Goal: Complete application form: Complete application form

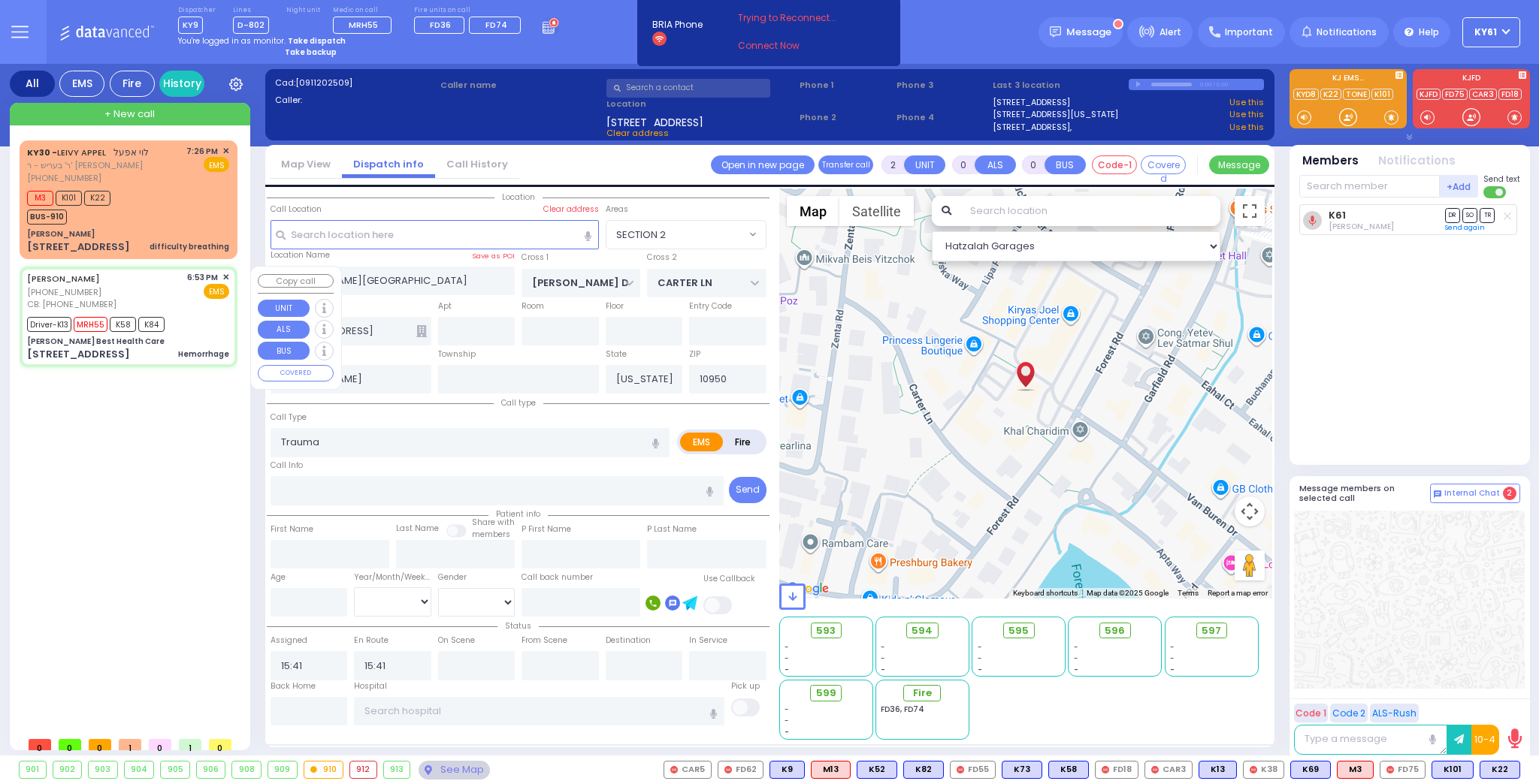
select select "SECTION 2"
select select
type input "6"
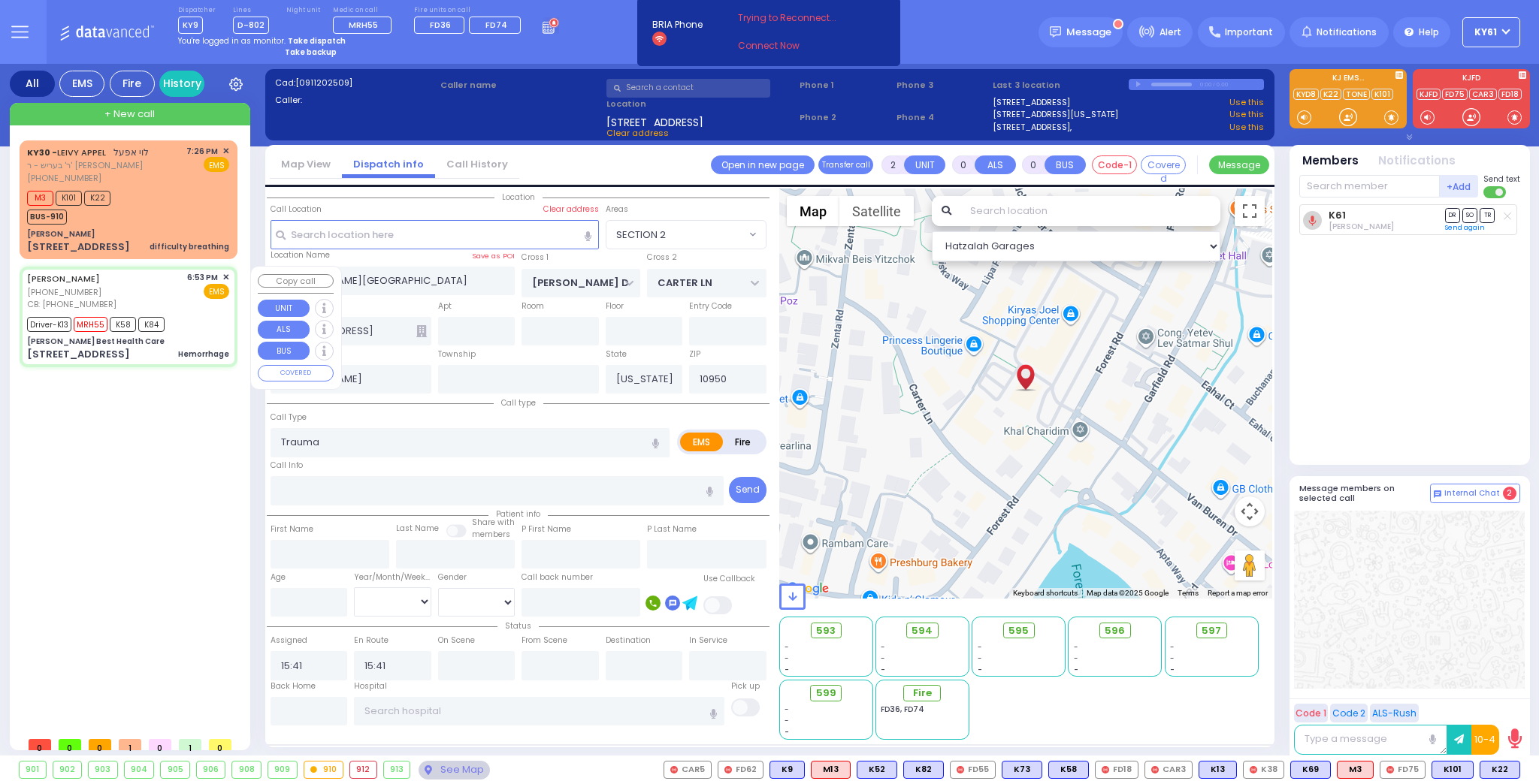
select select
type input "Hemorrhage"
radio input "true"
type input "[PERSON_NAME]"
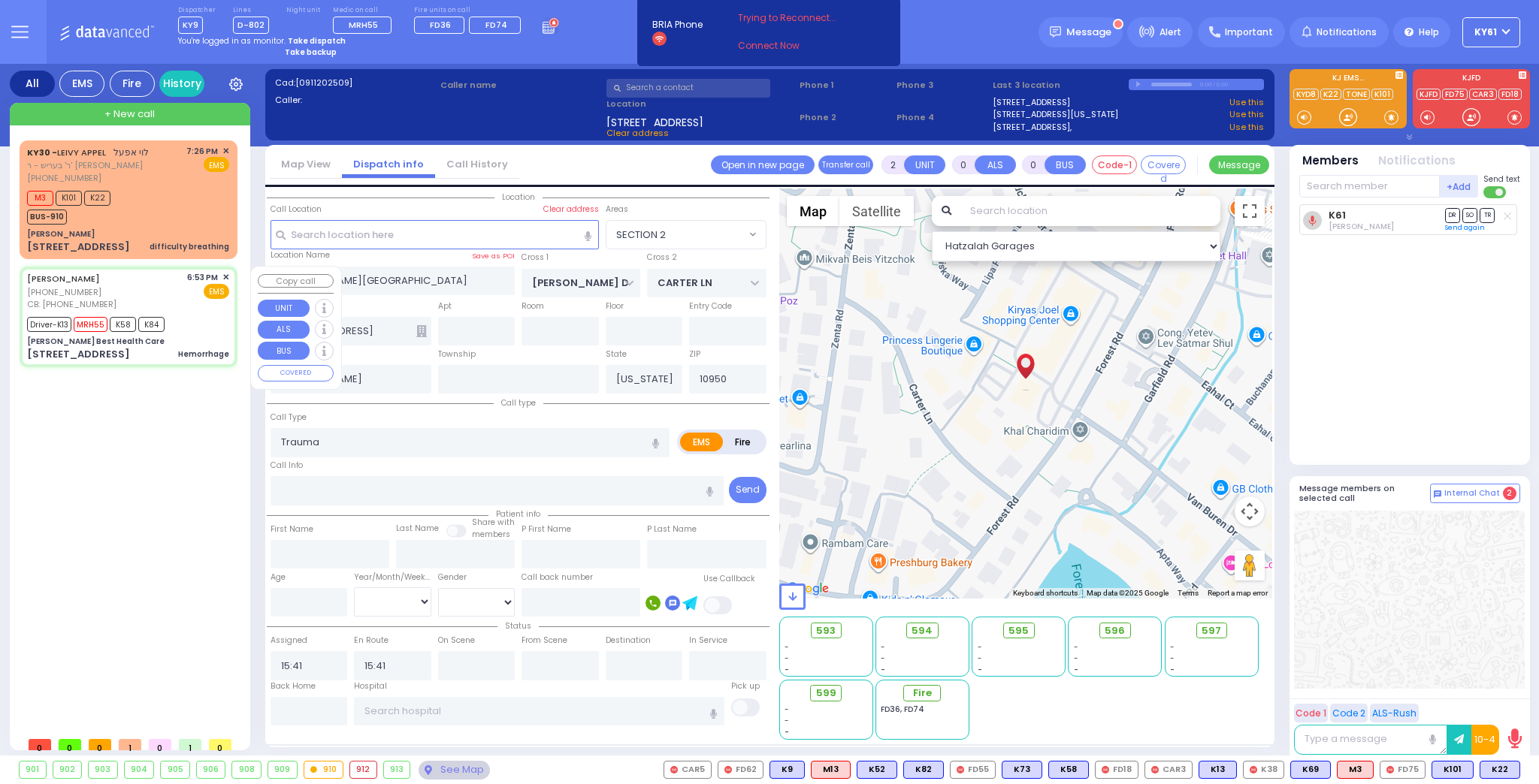
type input "Malky"
type input "[PERSON_NAME]"
type input "22"
select select "Year"
select select "[DEMOGRAPHIC_DATA]"
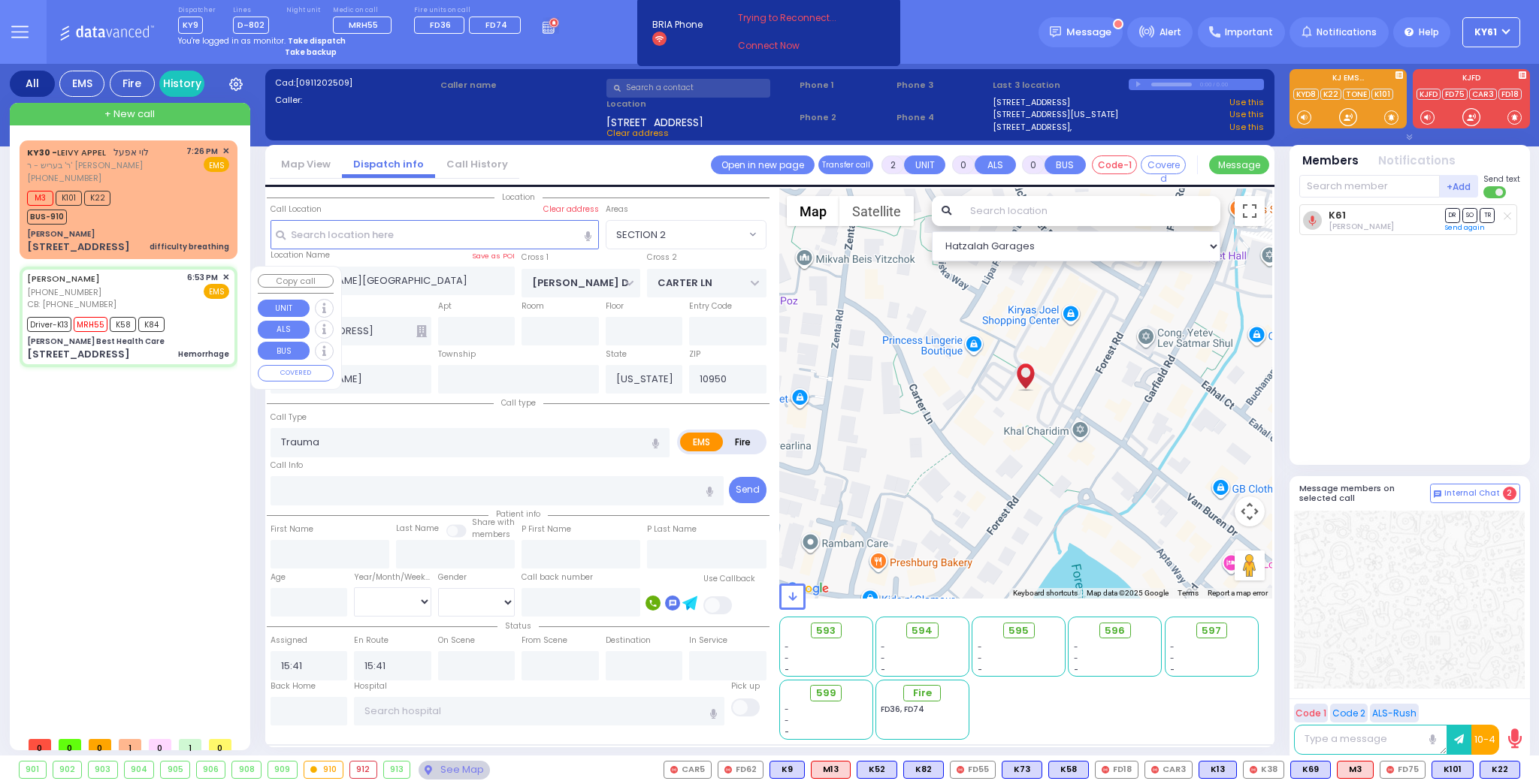
type input "8455378375"
type input "18:53"
type input "18:56"
type input "18:58"
type input "19:15"
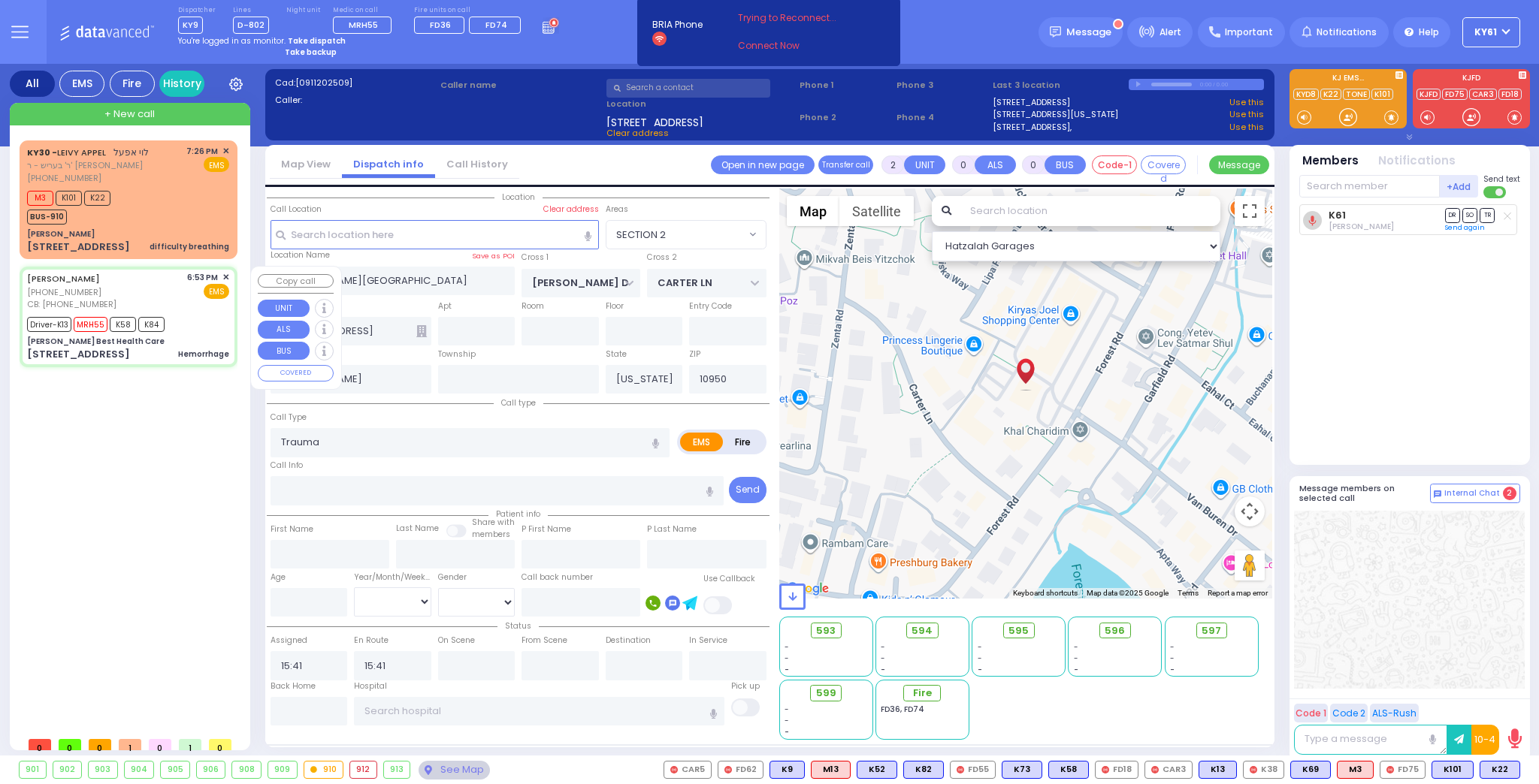
type input "[GEOGRAPHIC_DATA] [STREET_ADDRESS][GEOGRAPHIC_DATA] Suffern"
select select "Hatzalah Garages"
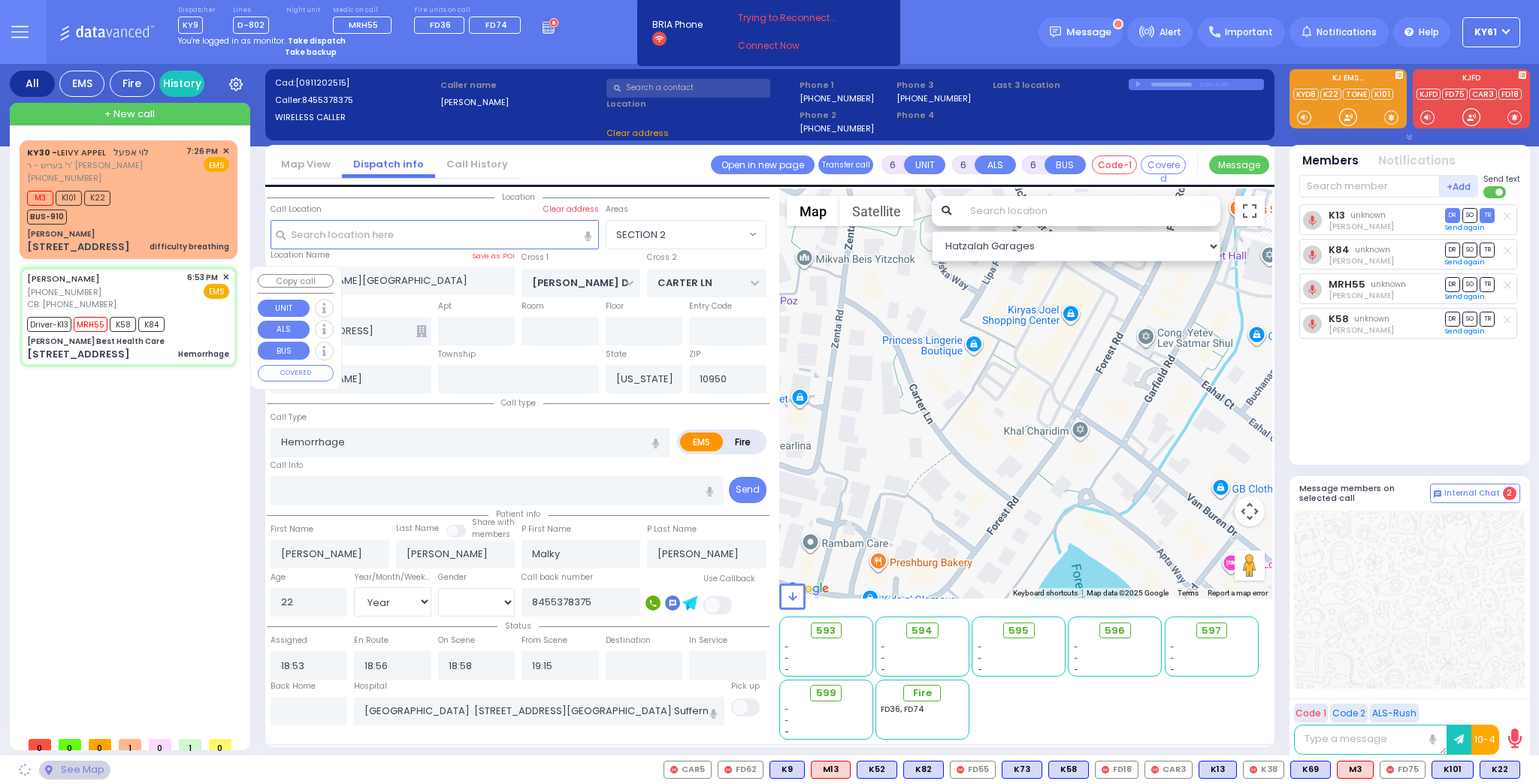
type input "[PERSON_NAME] Best Health Care"
type input "SHINEV COURT"
type input "QUICKWAY RD"
type input "[STREET_ADDRESS]"
type input "Monroe"
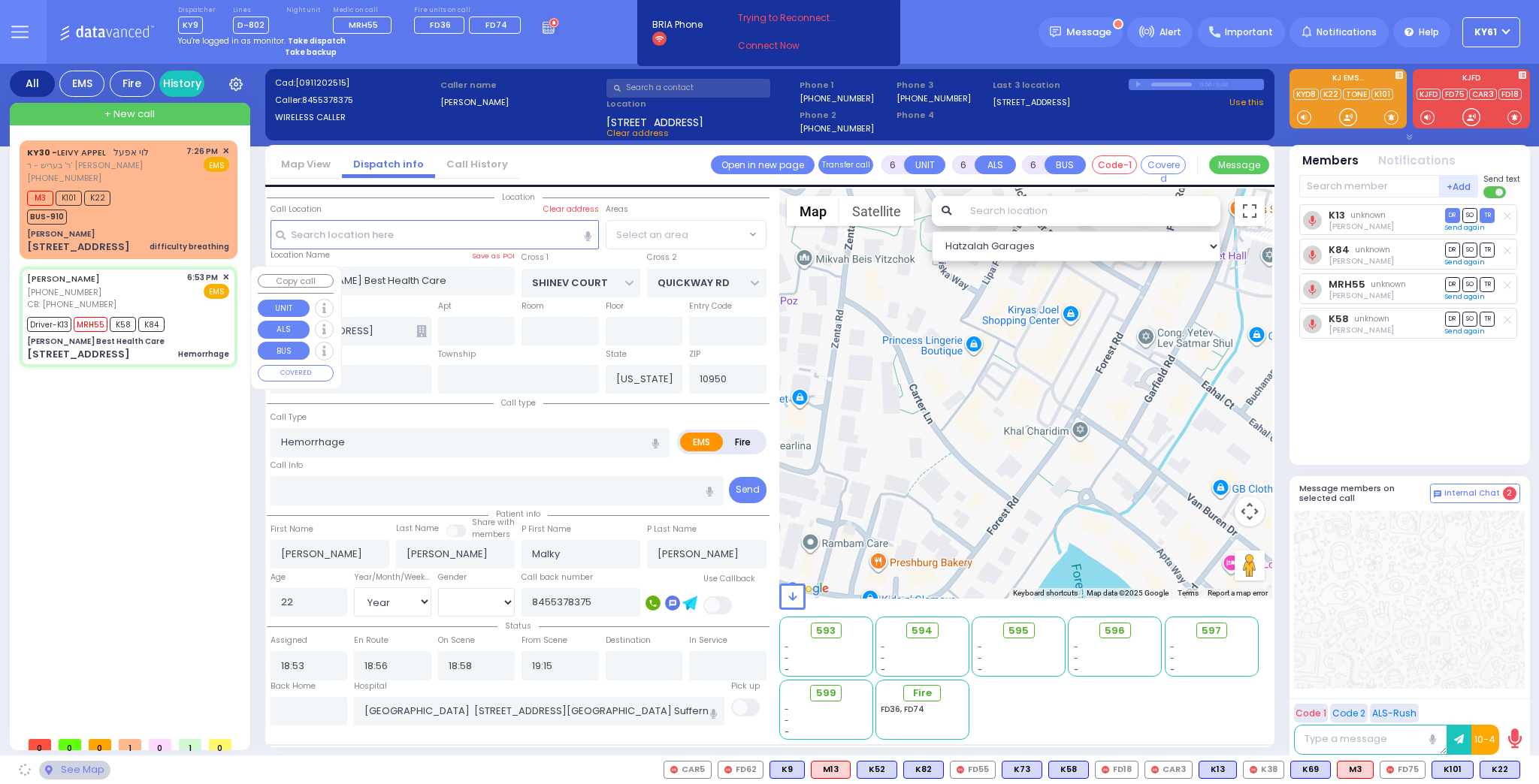
select select "SECTION 1"
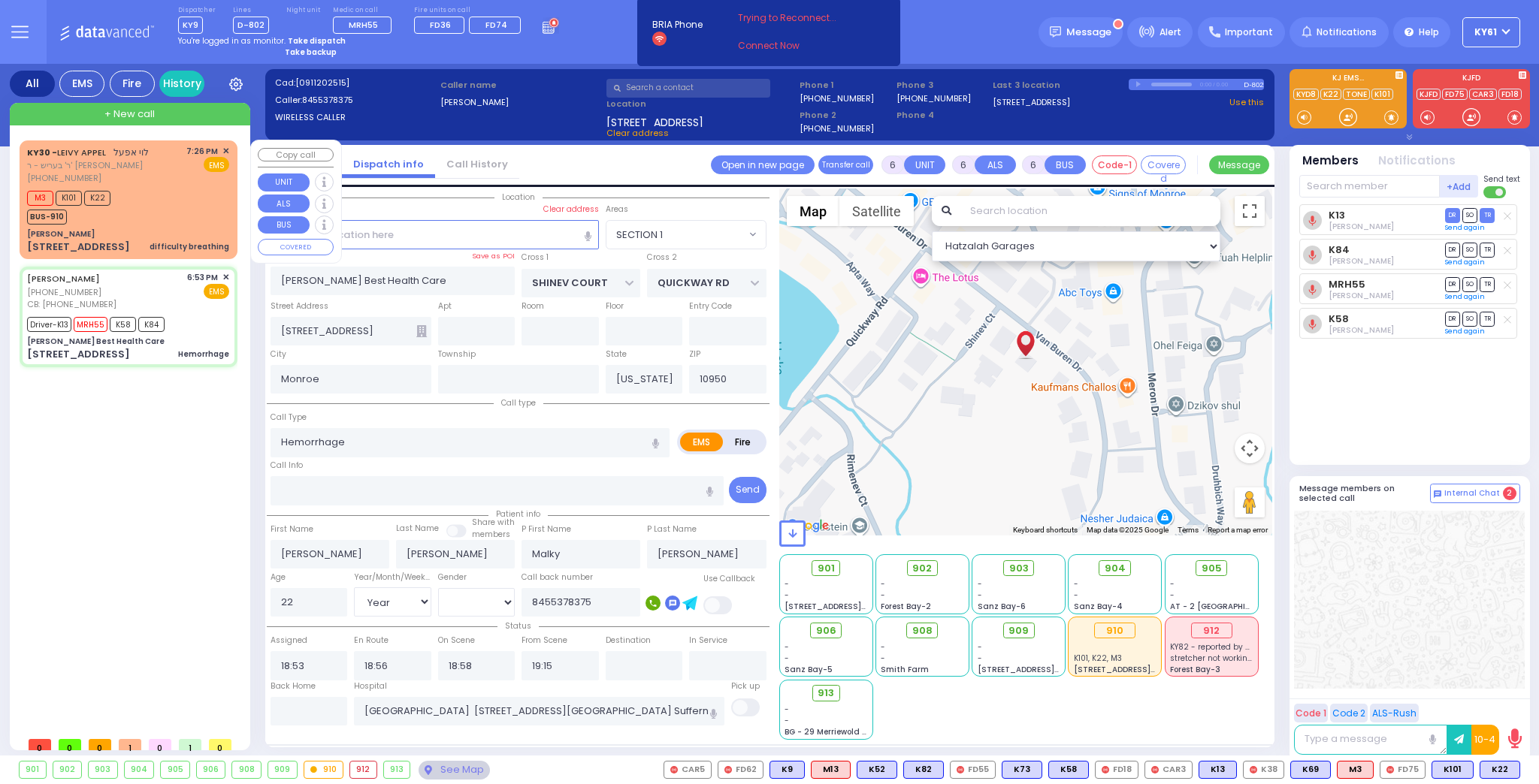
click at [206, 206] on div "M3 K101 K22 BUS-910" at bounding box center [128, 205] width 202 height 37
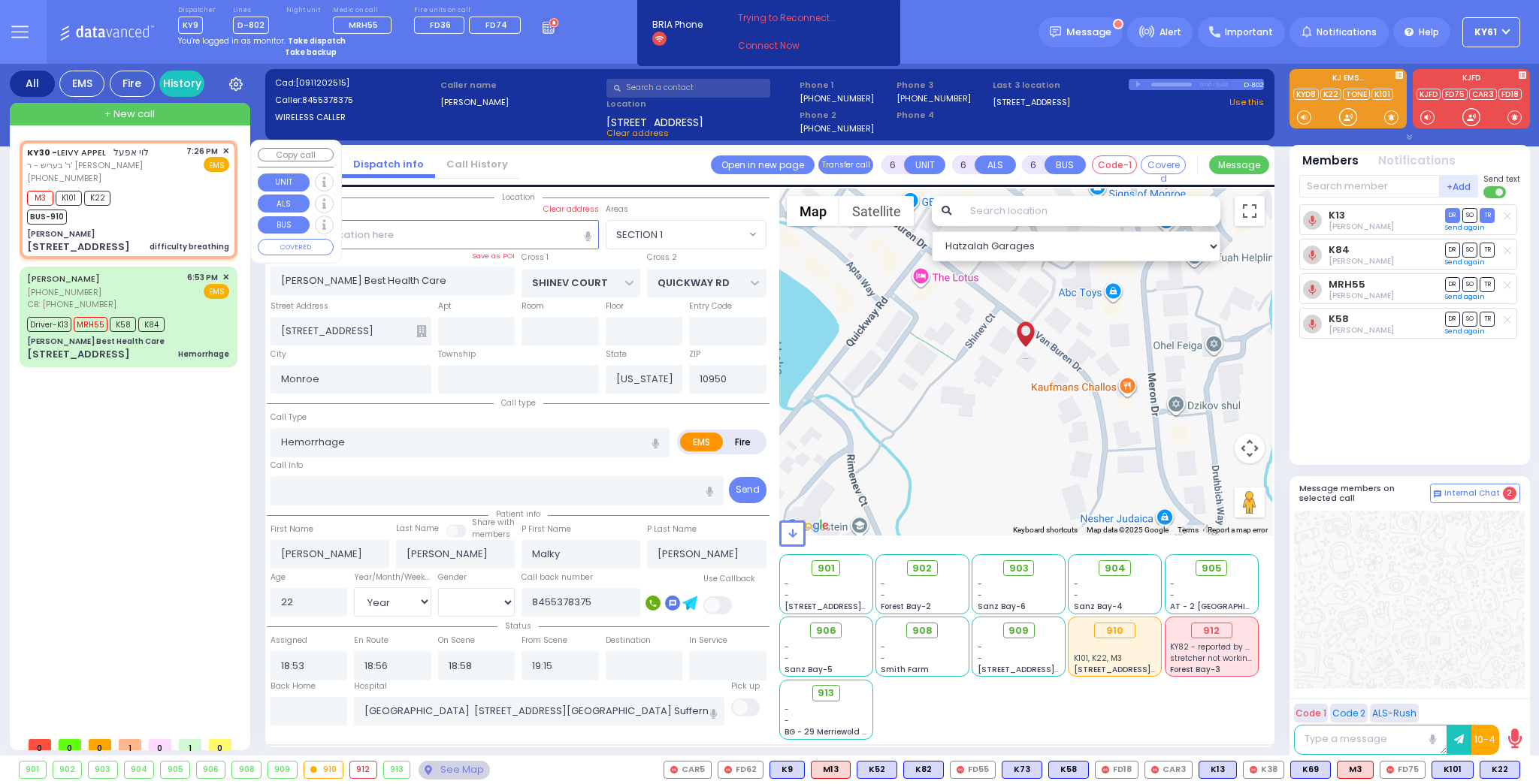
type input "2"
type input "1"
select select
type input "difficulty breathing"
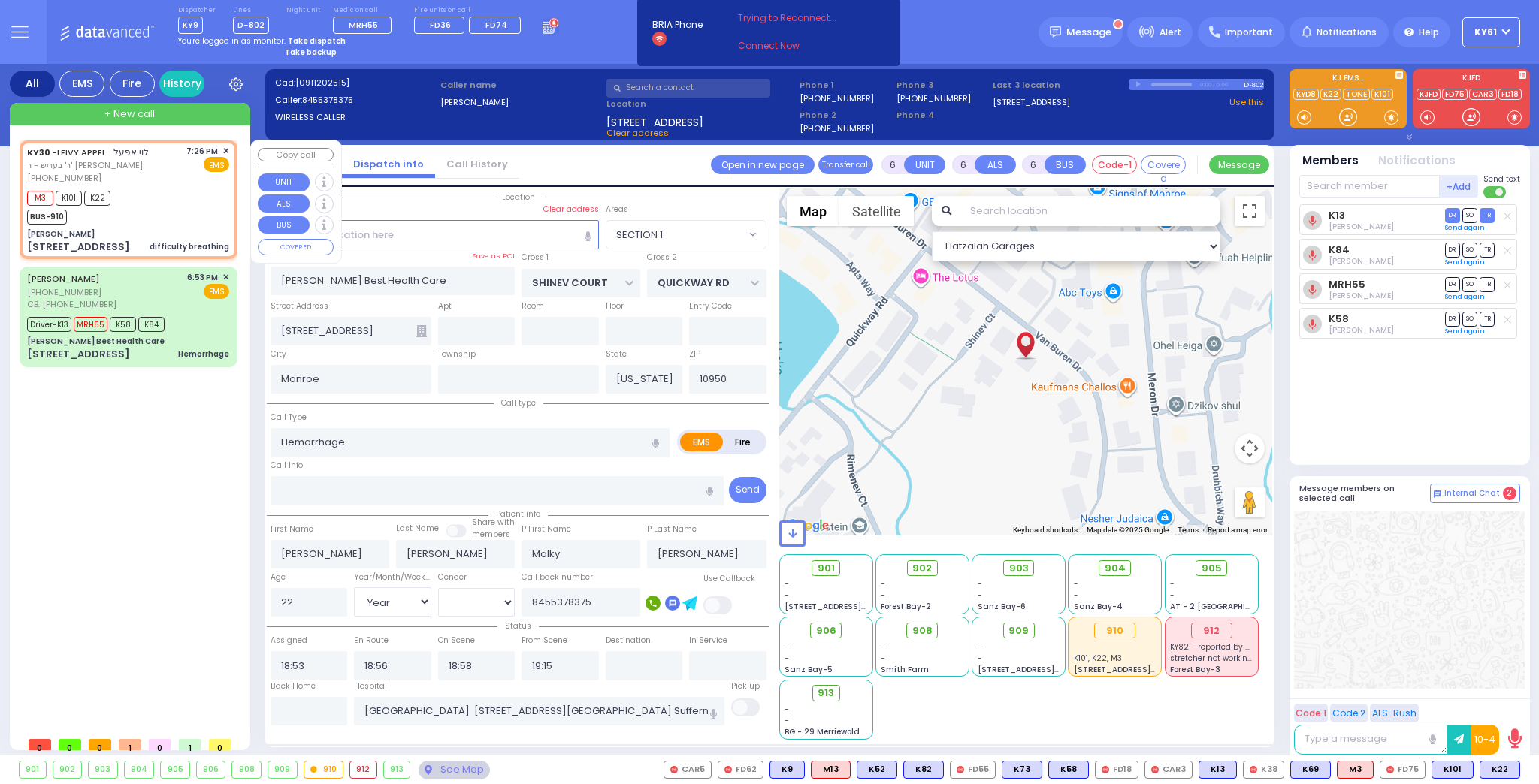
radio input "true"
type input "LEIVY"
type input "APPEL"
select select
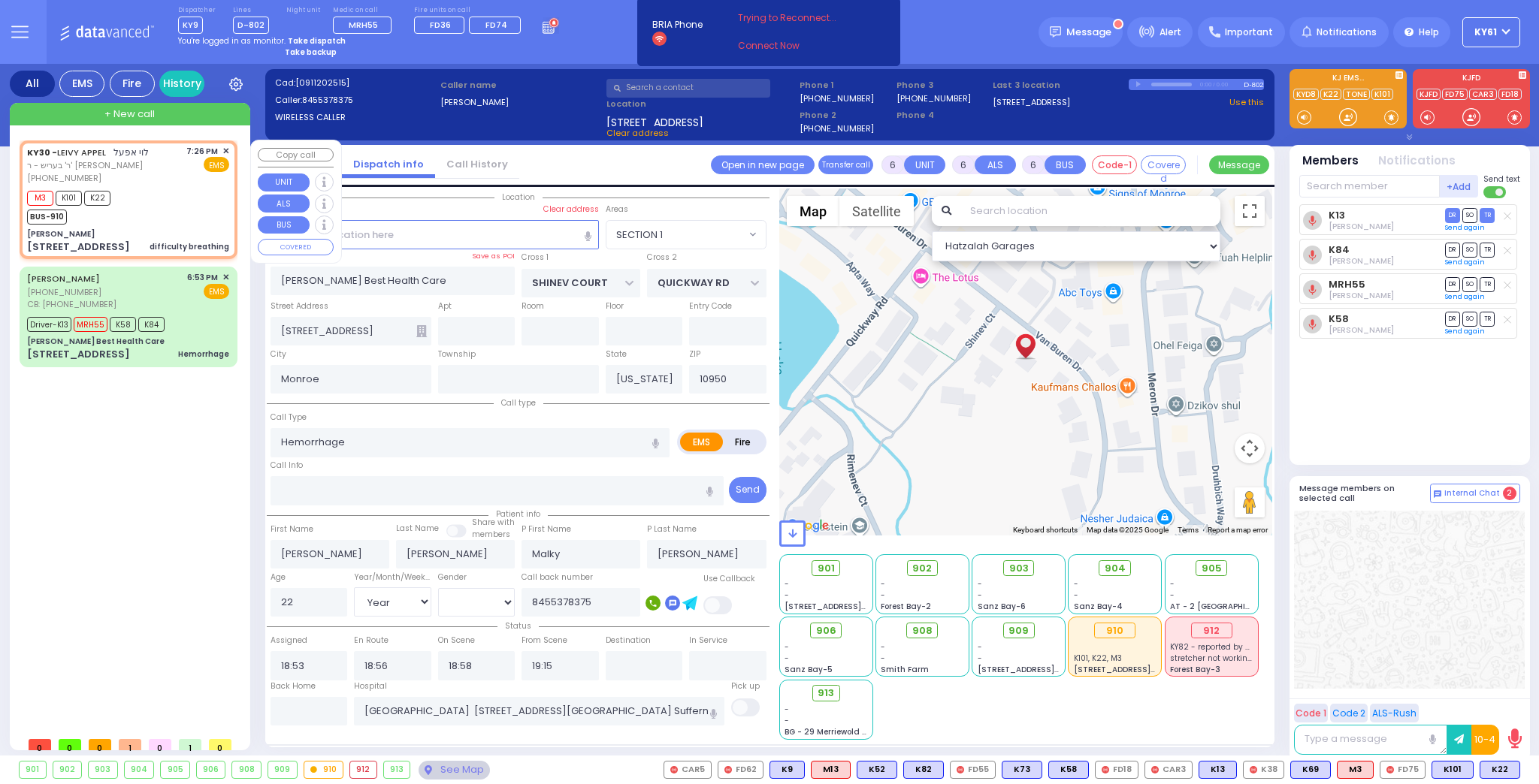
type input "19:26"
type input "19:29"
select select "Hatzalah Garages"
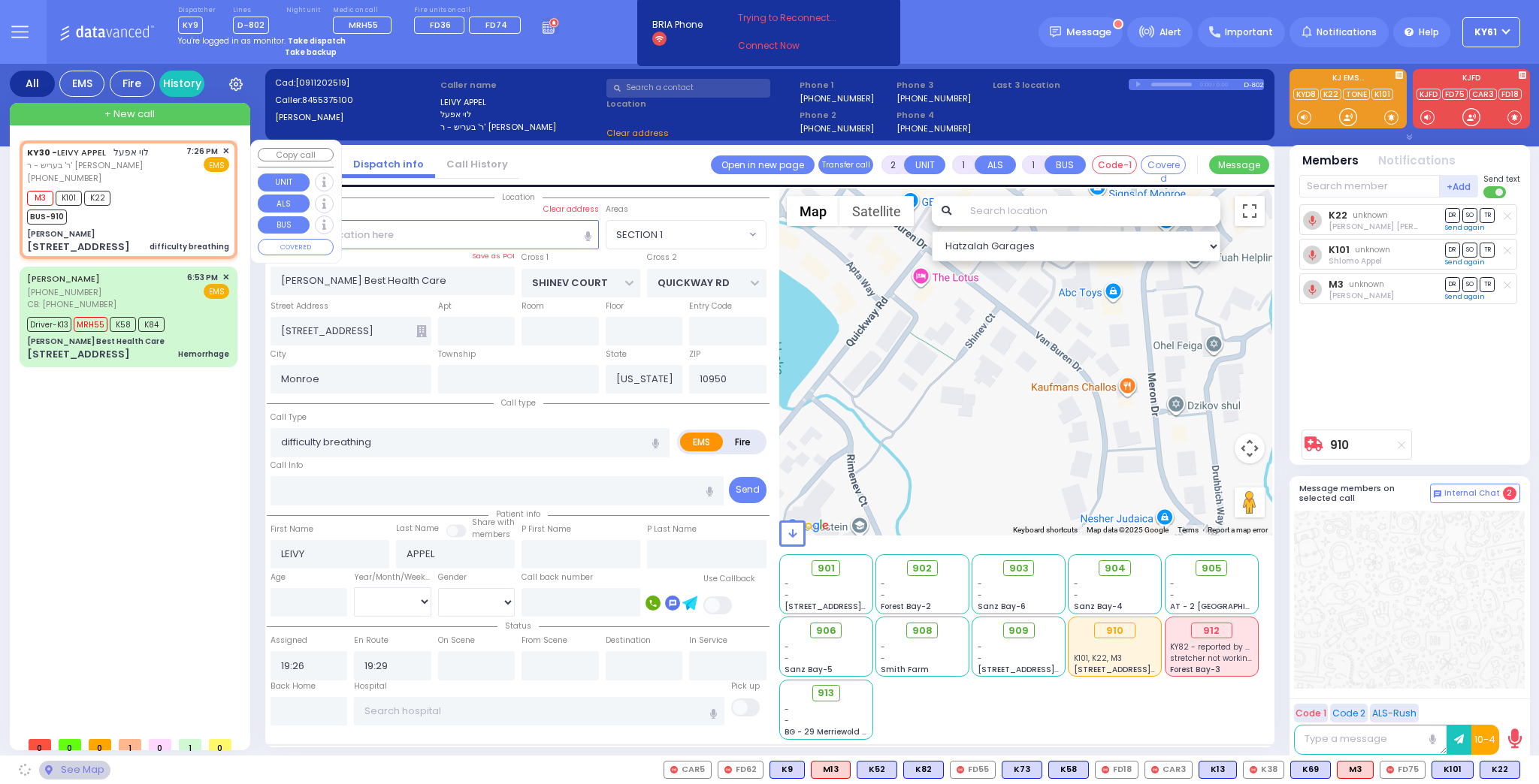
type input "[PERSON_NAME]"
type input "[GEOGRAPHIC_DATA]"
type input "[STREET_ADDRESS]"
type input "011"
type input "5"
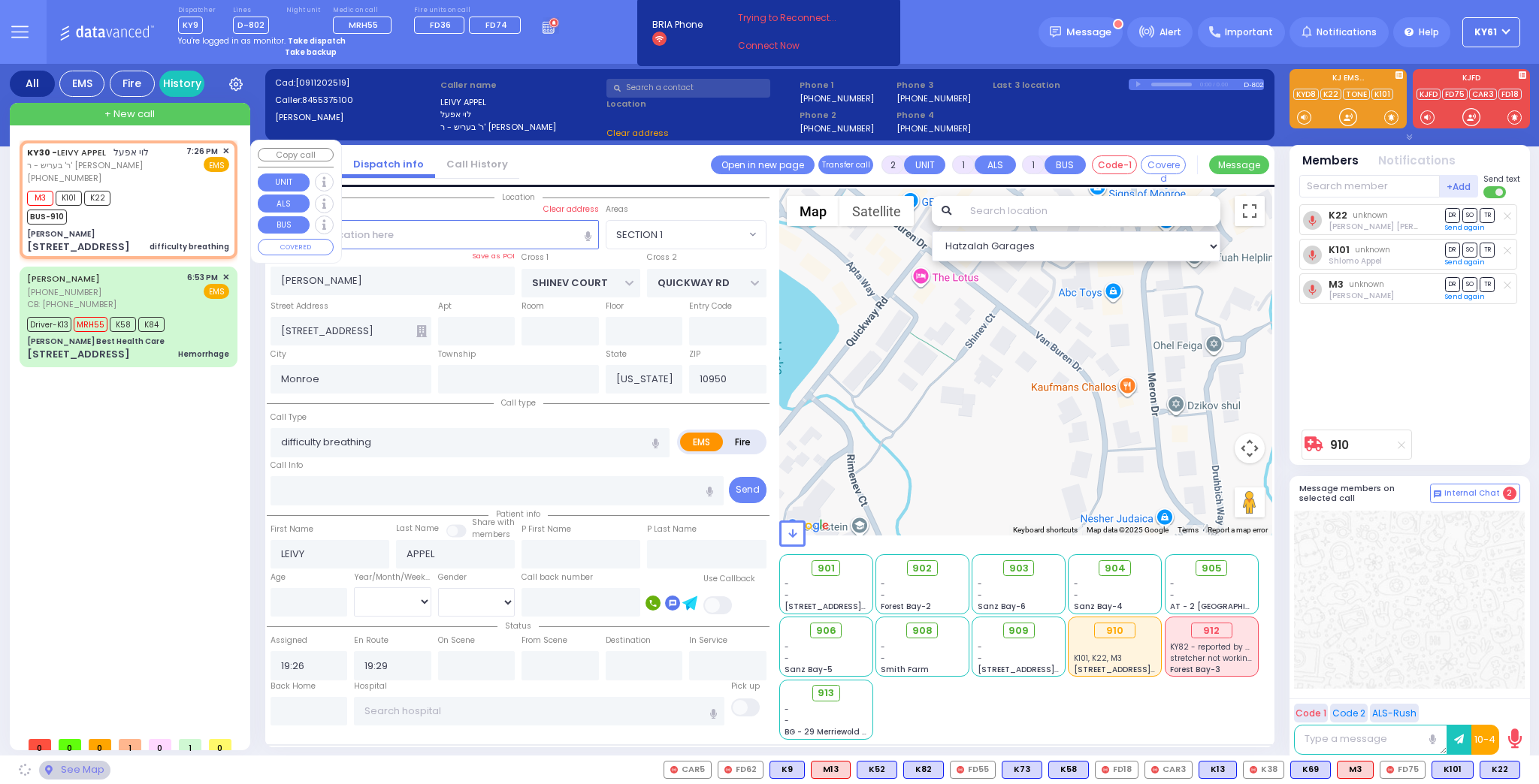
type input "[PERSON_NAME]"
select select "SECTION 4"
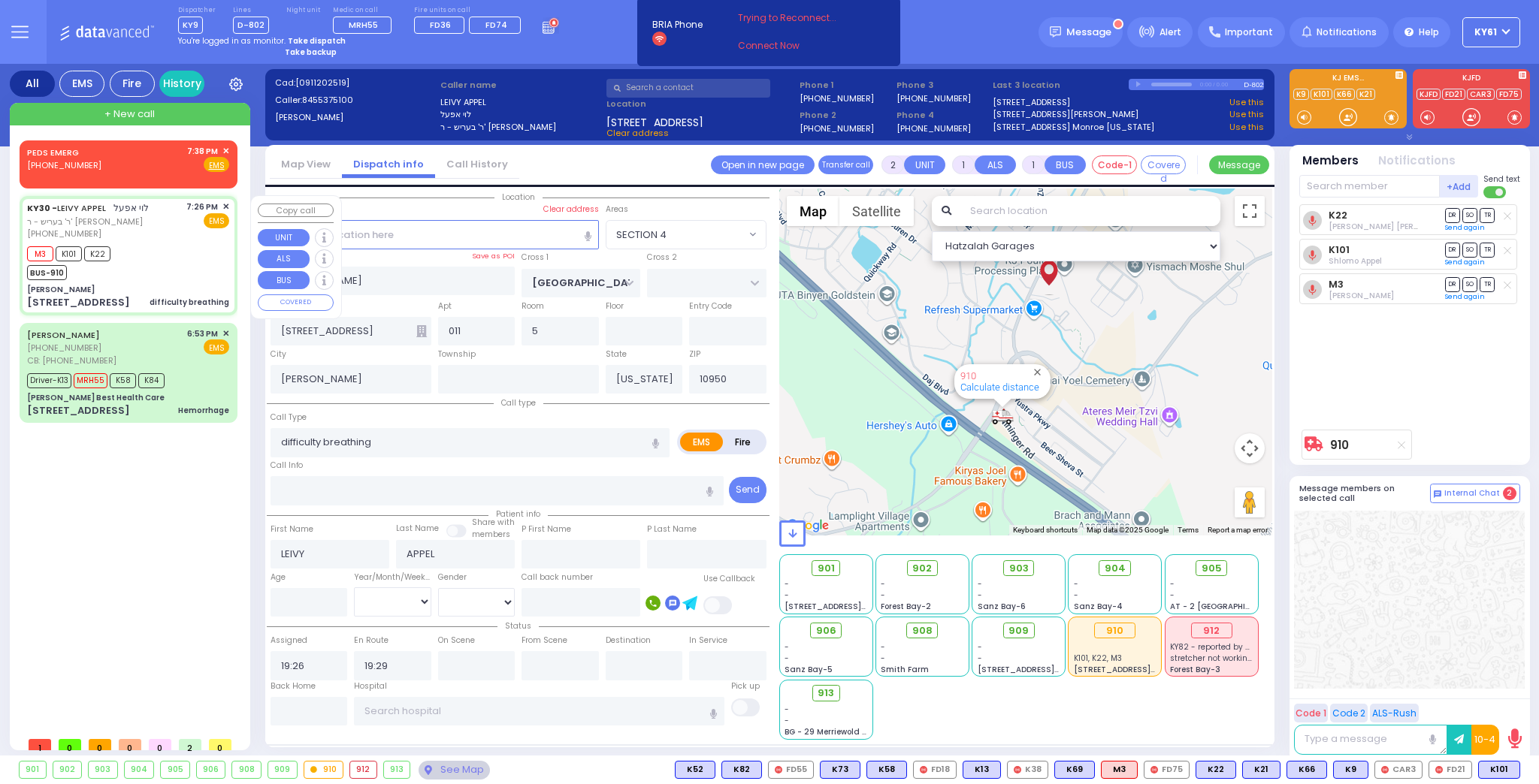
type input "6"
select select
radio input "true"
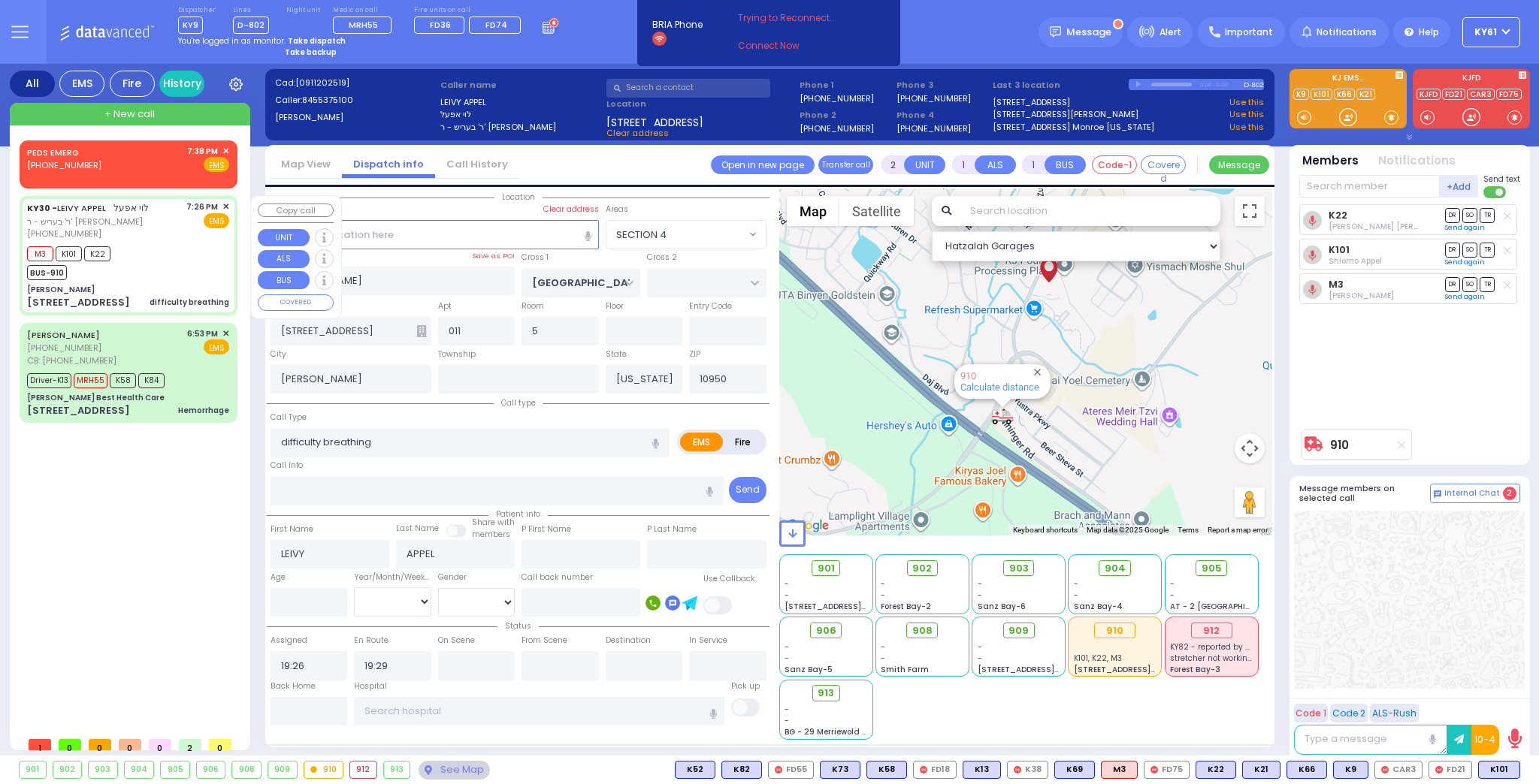
type input "Unknown"
select select "Year"
type input "19:32"
type input "19:40"
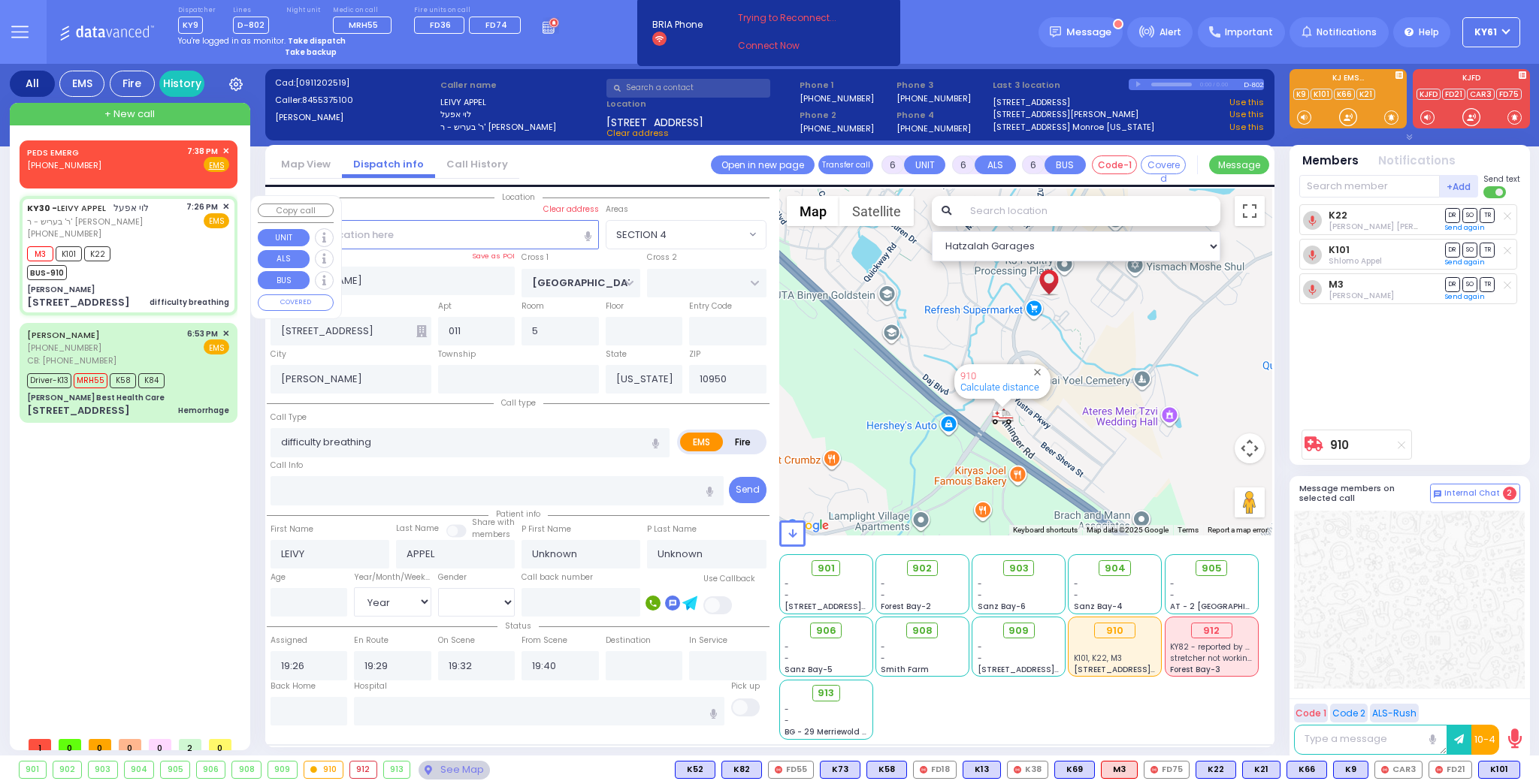
select select "Hatzalah Garages"
select select
radio input "true"
select select "Year"
select select "Hatzalah Garages"
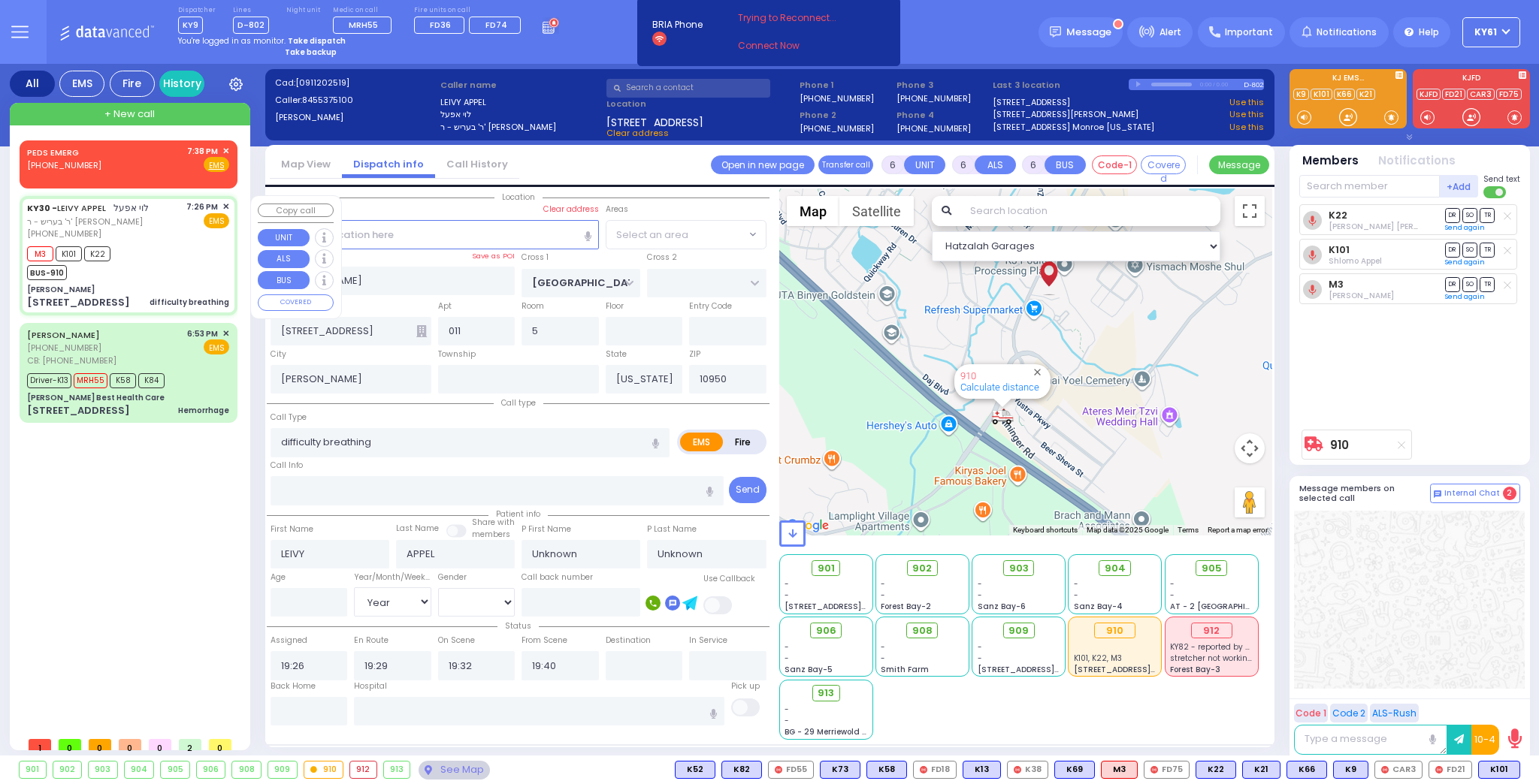
select select "SECTION 4"
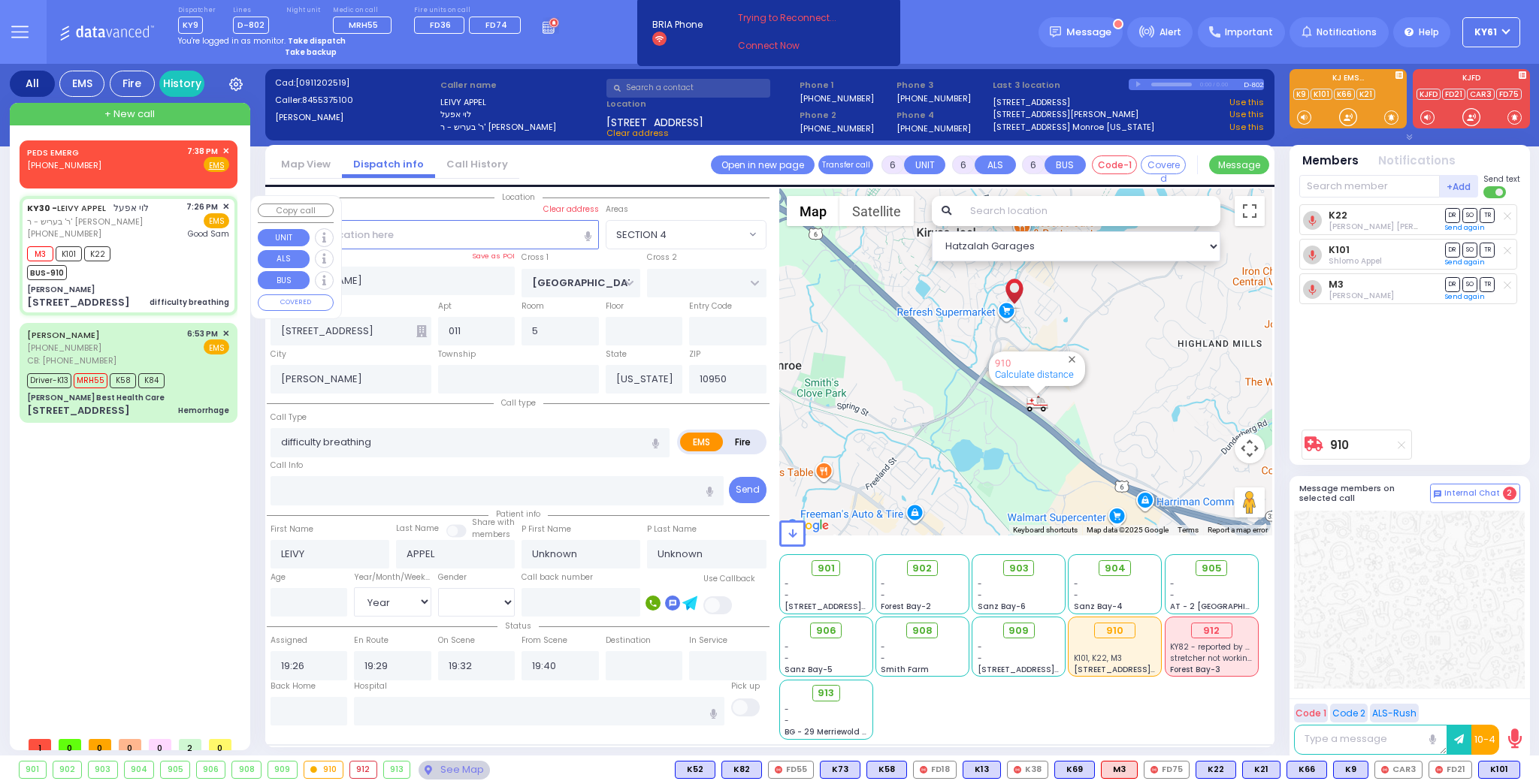
select select
radio input "true"
select select "Year"
type input "[GEOGRAPHIC_DATA]"
select select "Hatzalah Garages"
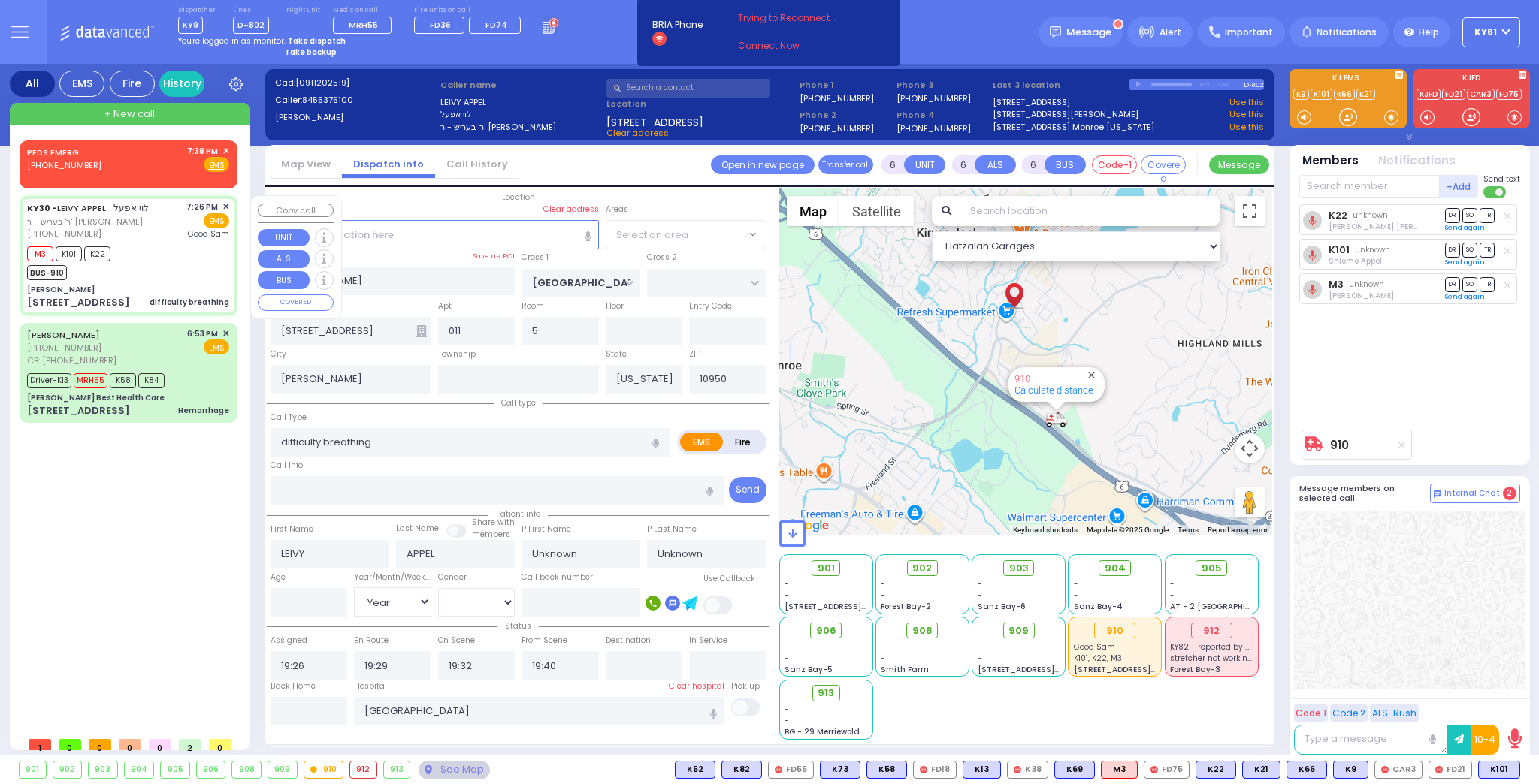
select select "SECTION 4"
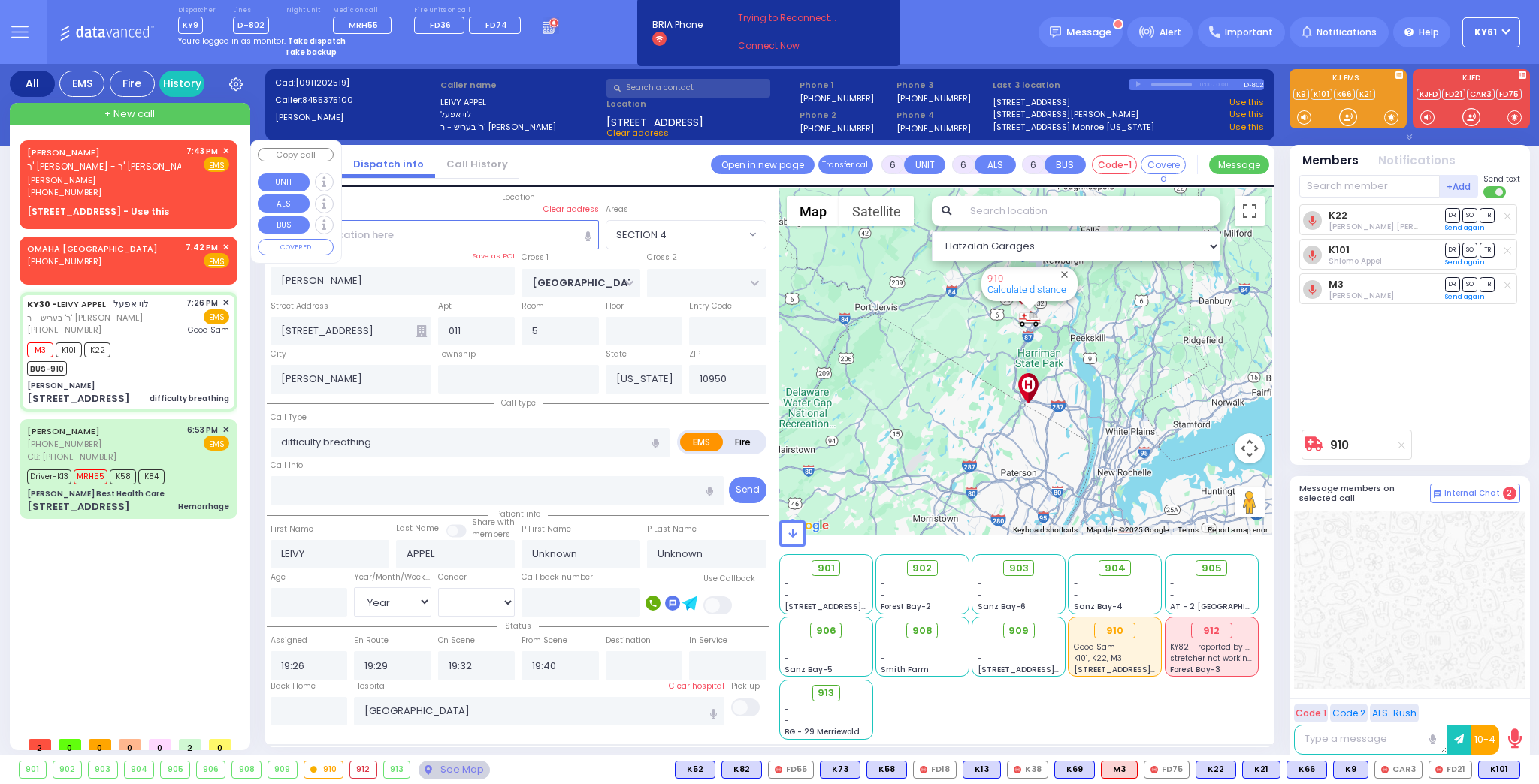
select select
radio input "true"
type input "[PERSON_NAME]"
type input "61"
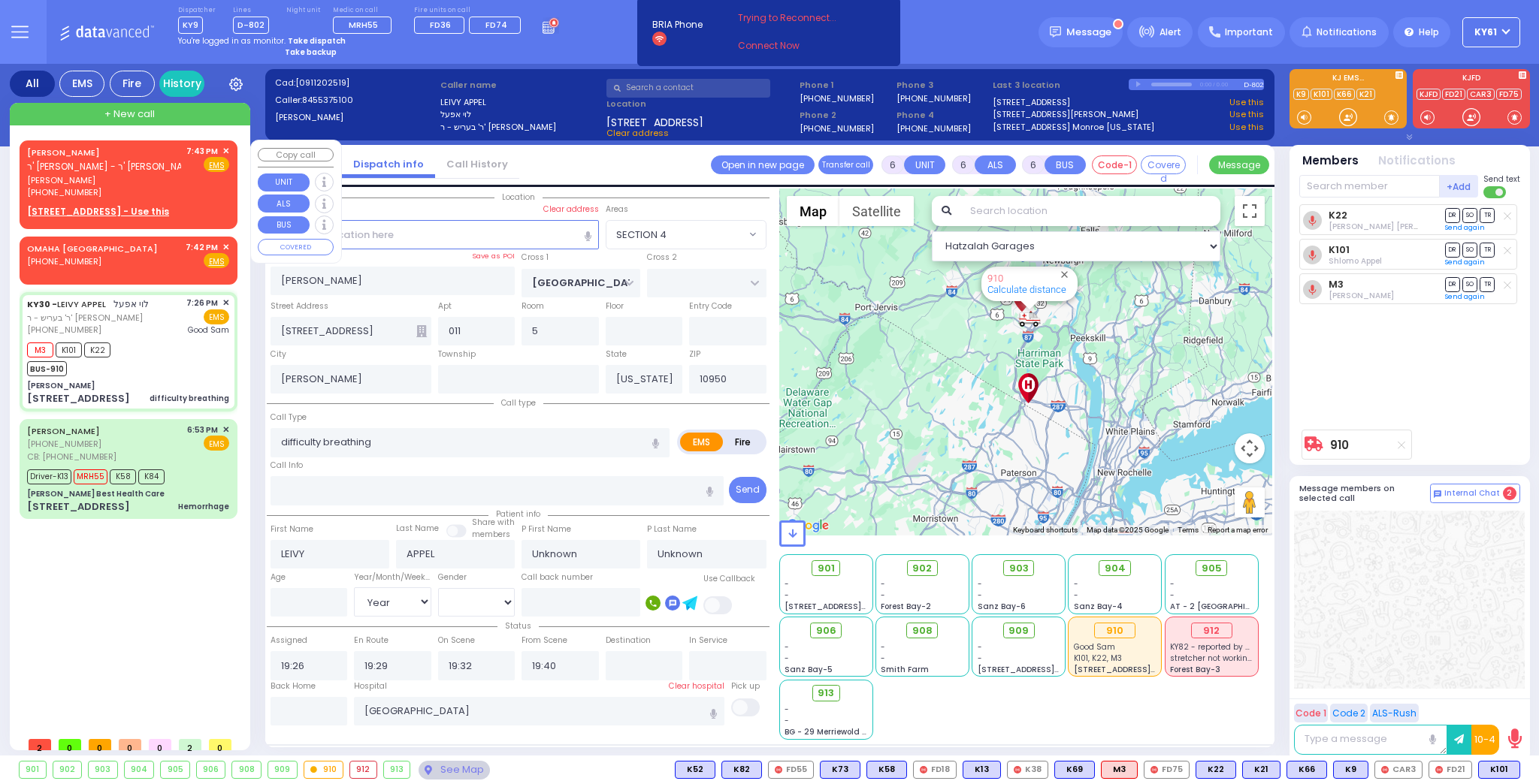
select select "Year"
select select "[DEMOGRAPHIC_DATA]"
select select "Hatzalah Garages"
select select "SECTION 4"
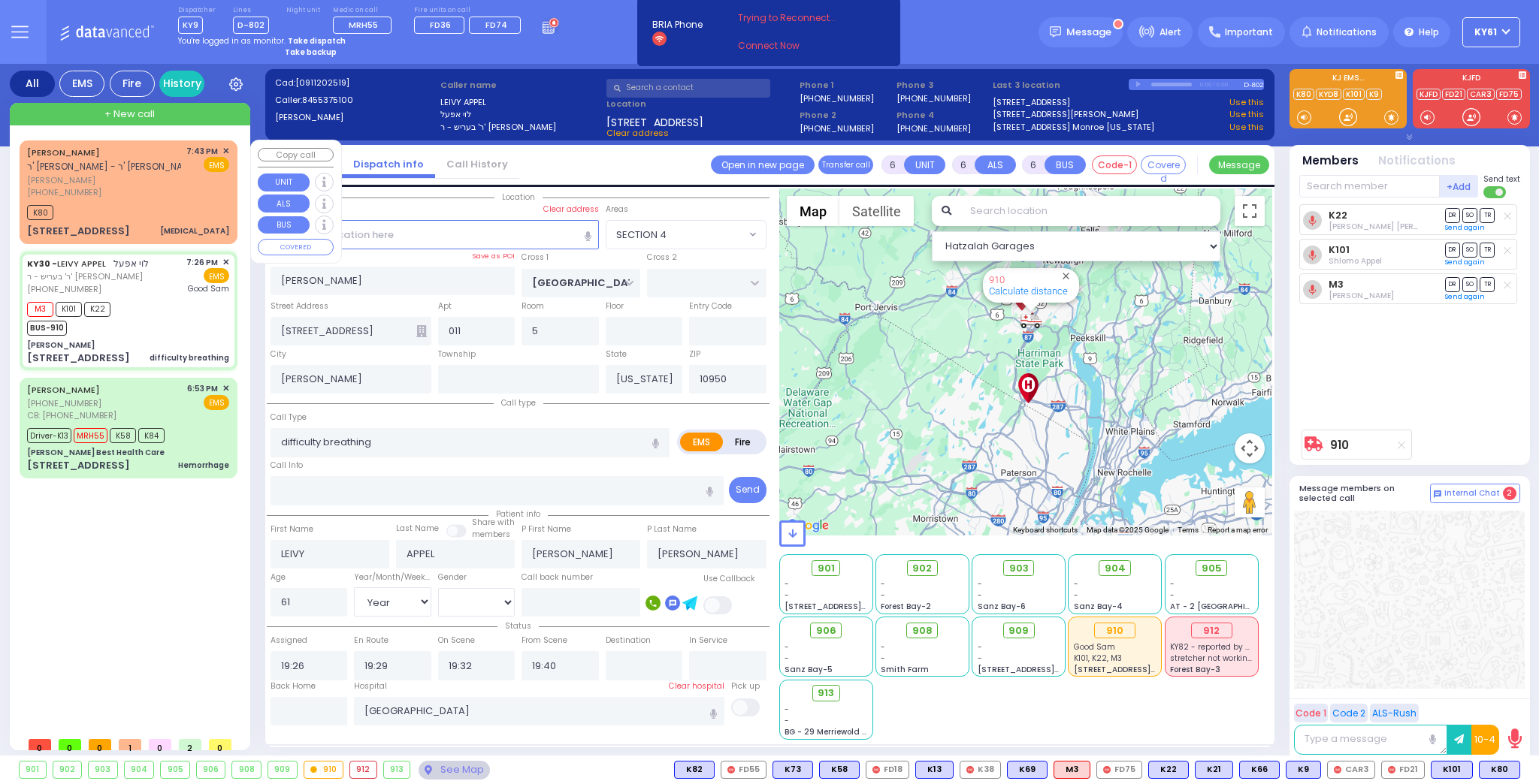
select select
radio input "true"
select select "Year"
select select "[DEMOGRAPHIC_DATA]"
select select "Hatzalah Garages"
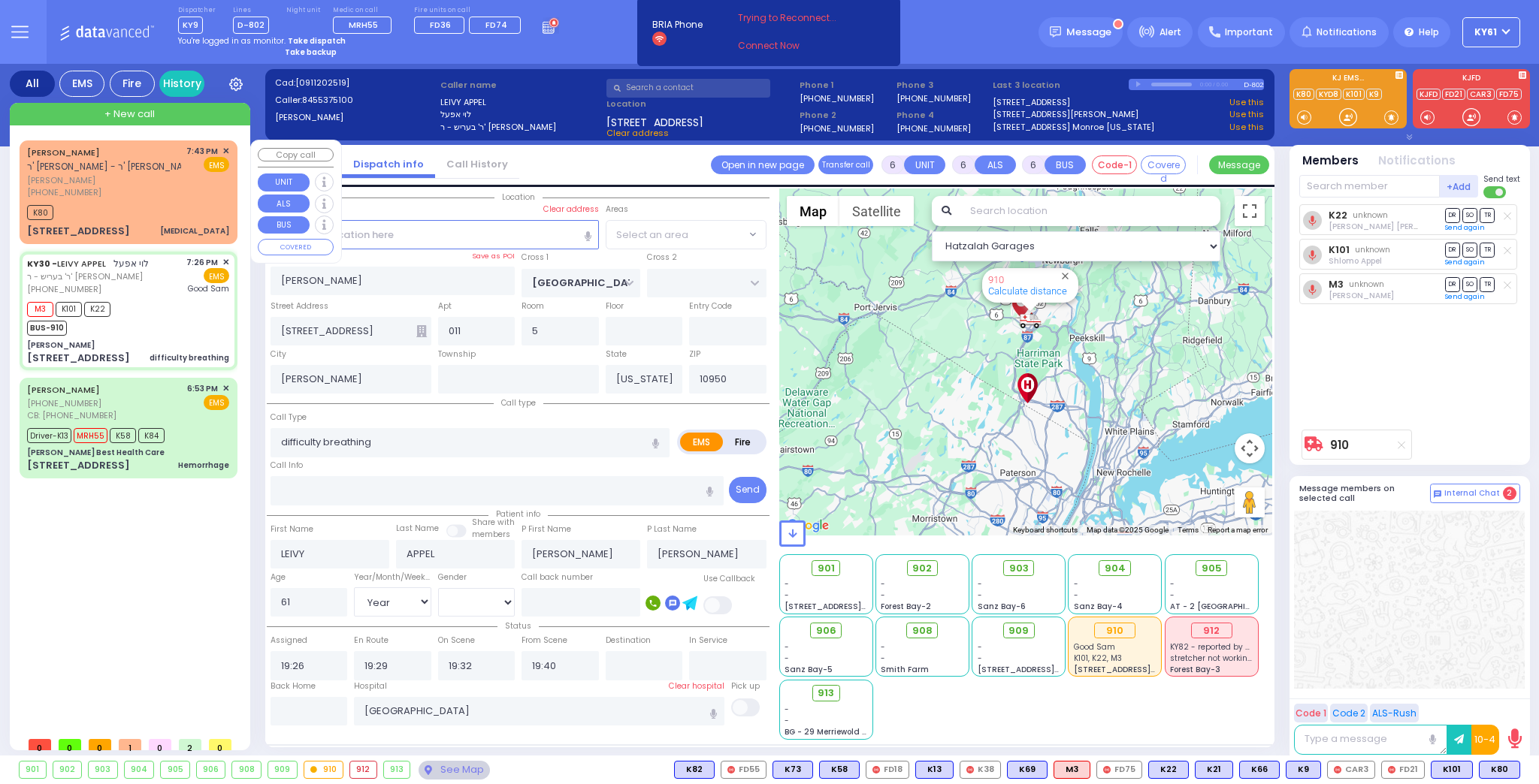
select select "SECTION 4"
select select
radio input "true"
select select "Year"
select select "[DEMOGRAPHIC_DATA]"
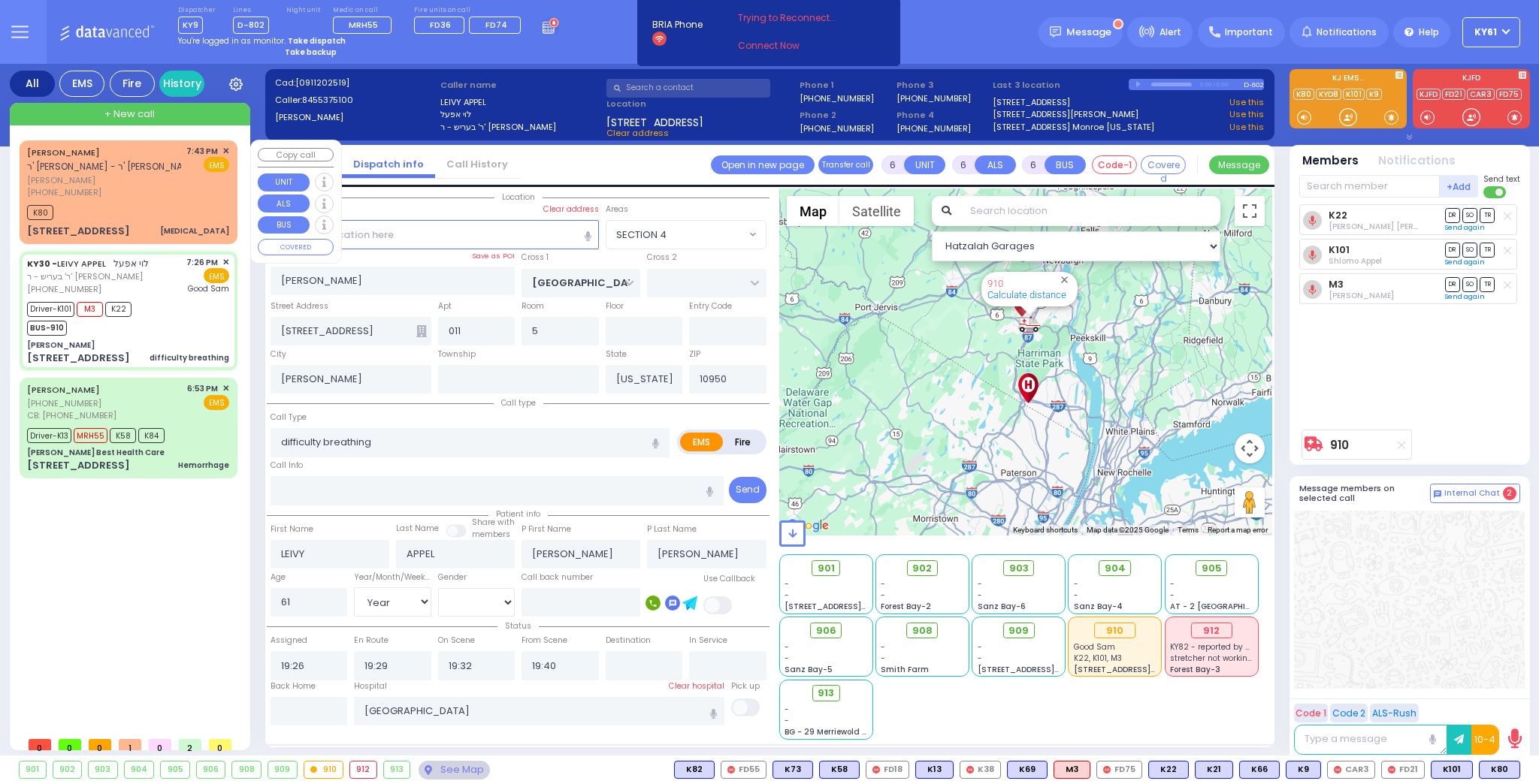
select select "Hatzalah Garages"
select select "SECTION 4"
select select
radio input "true"
select select "Year"
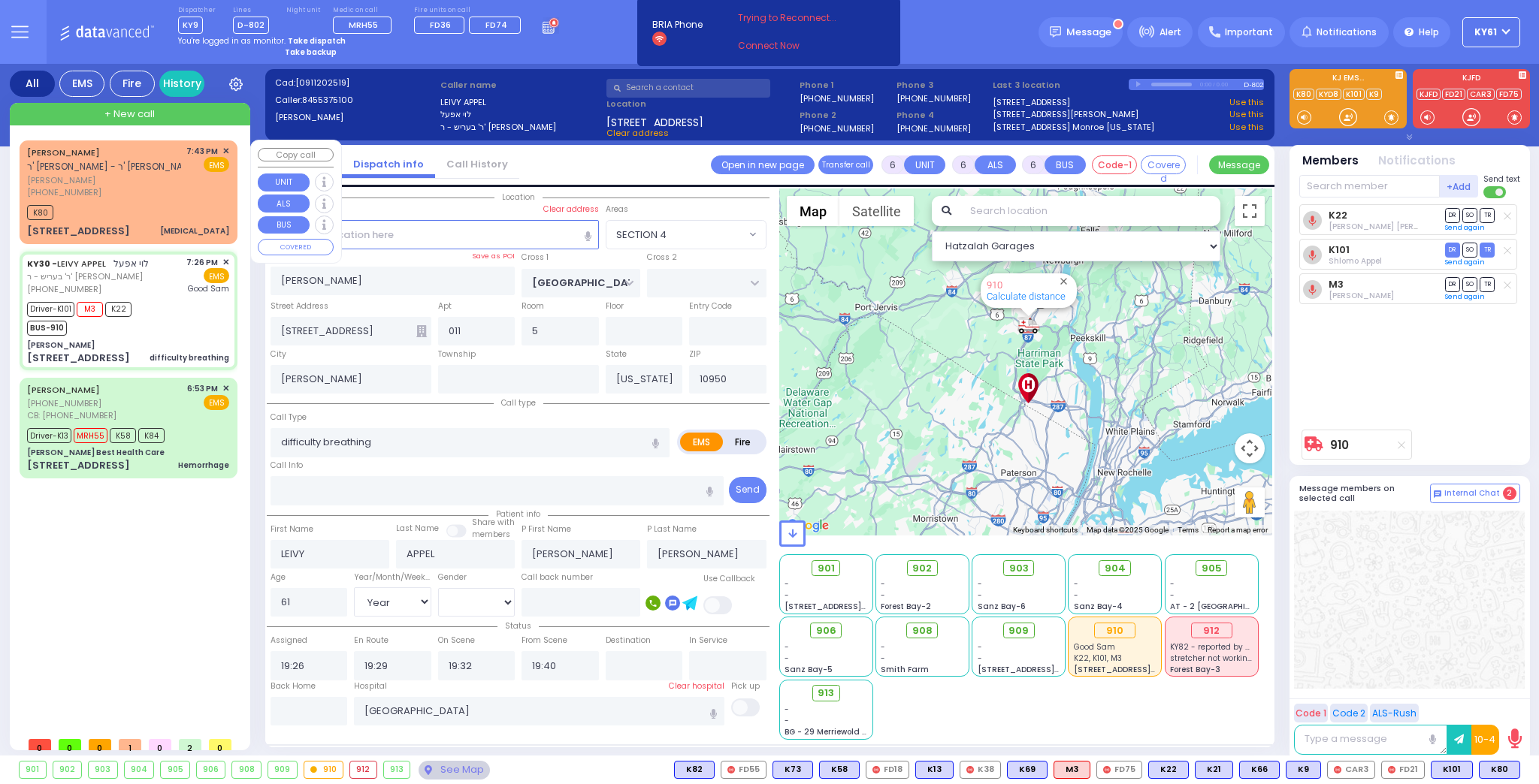
select select "[DEMOGRAPHIC_DATA]"
select select "Hatzalah Garages"
select select "SECTION 4"
select select
radio input "true"
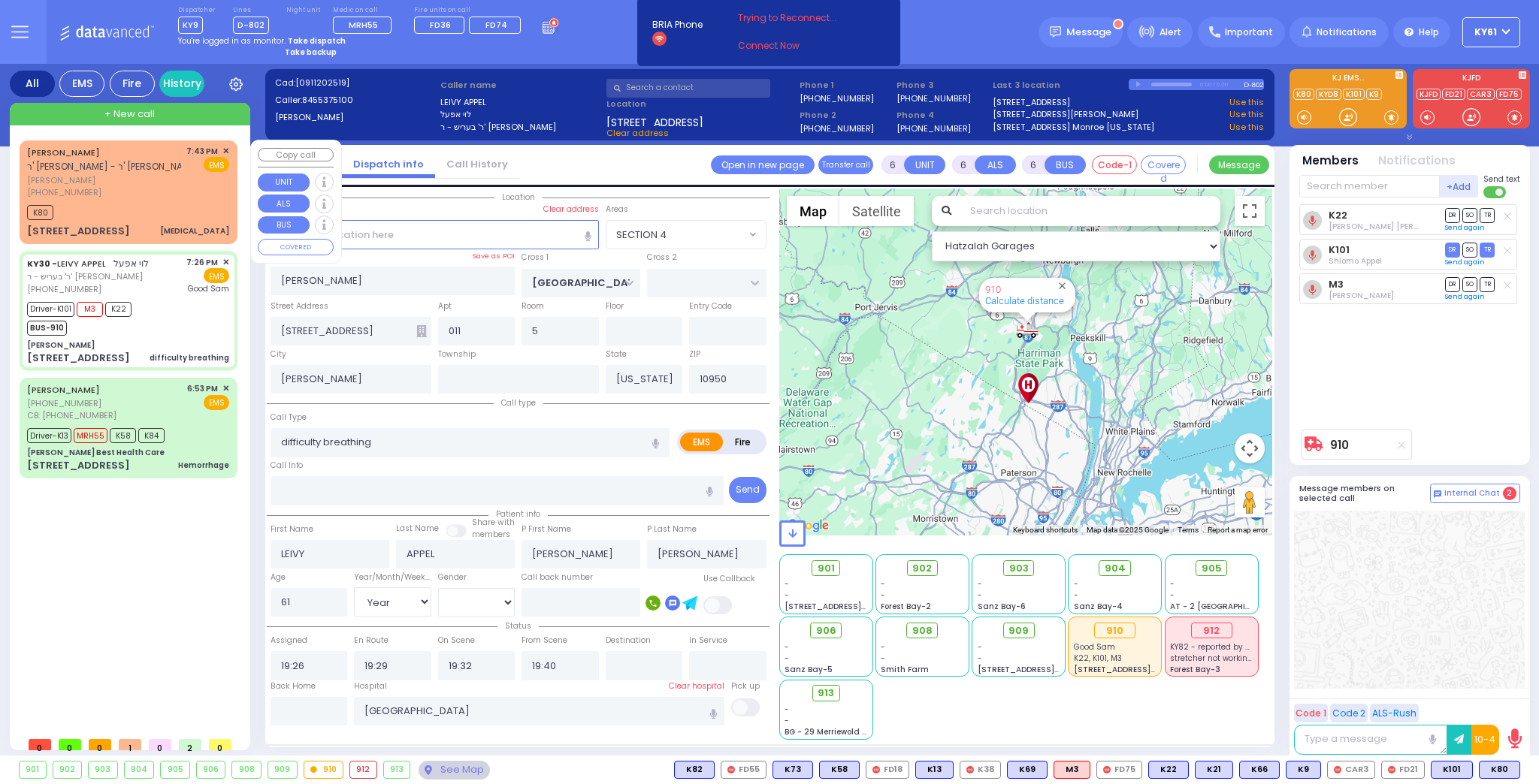
select select "Year"
select select "[DEMOGRAPHIC_DATA]"
select select "Hatzalah Garages"
select select "SECTION 4"
select select
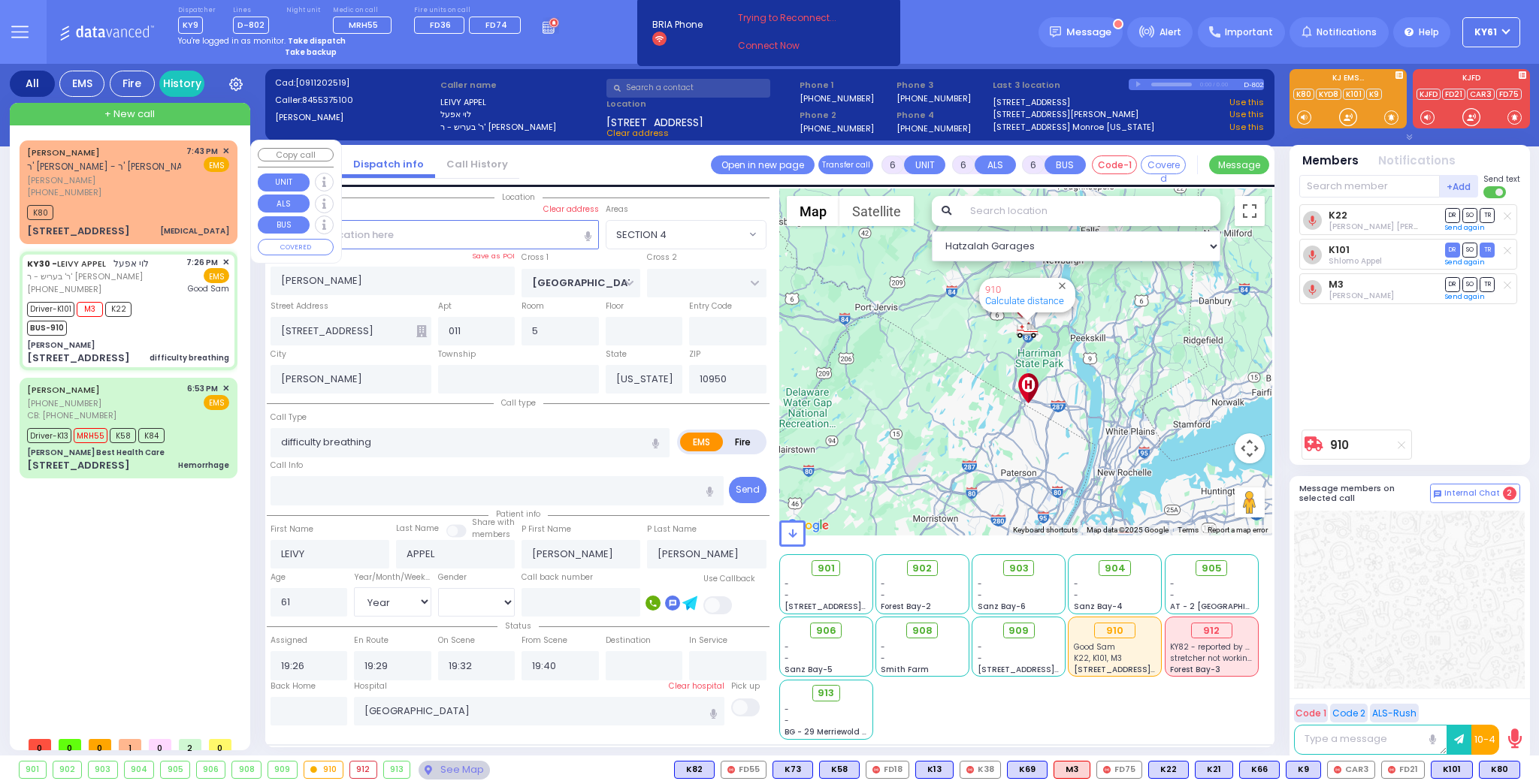
radio input "true"
select select "Year"
select select "[DEMOGRAPHIC_DATA]"
select select "Hatzalah Garages"
select select "SECTION 4"
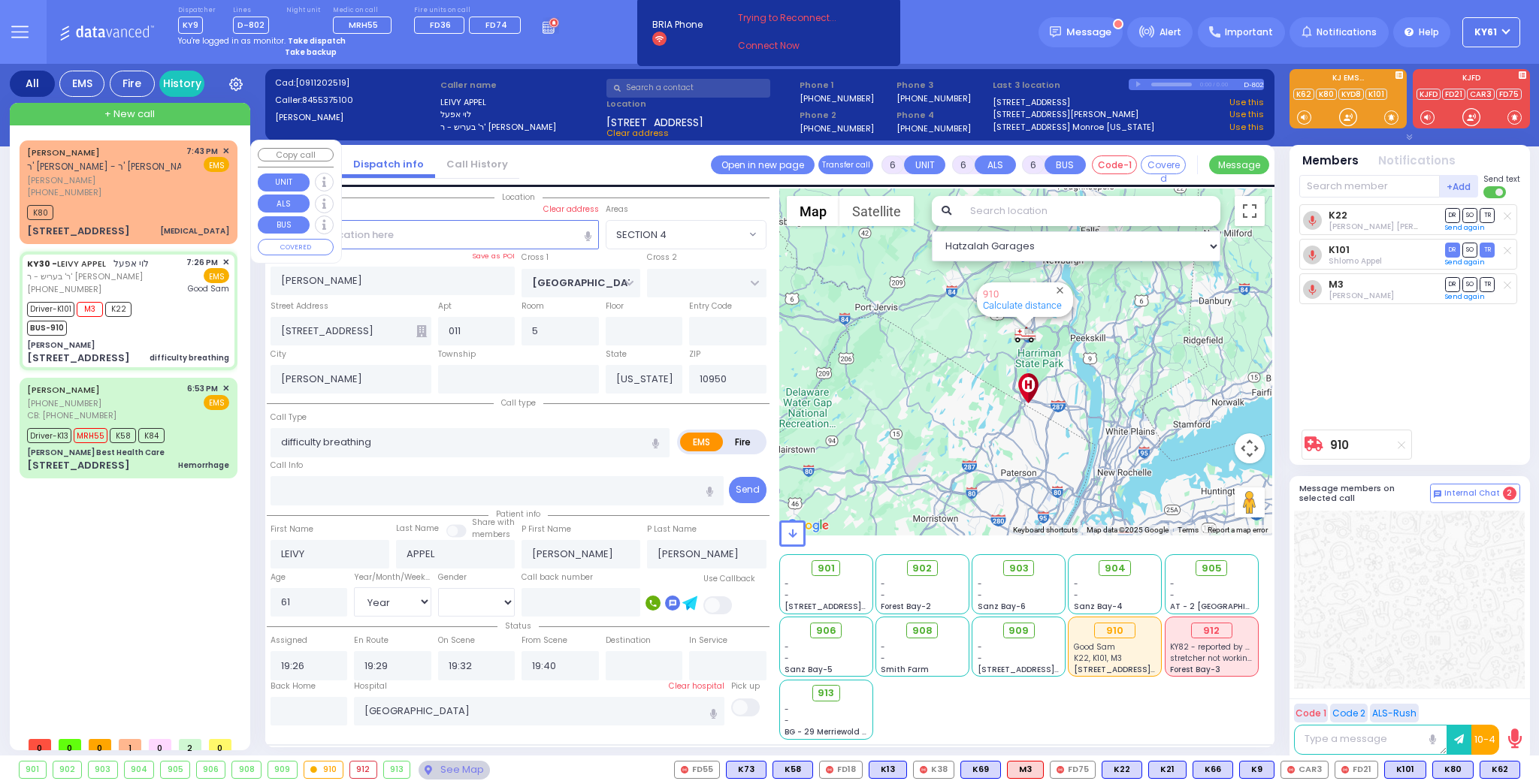
select select
radio input "true"
select select "Year"
select select "[DEMOGRAPHIC_DATA]"
select select "Hatzalah Garages"
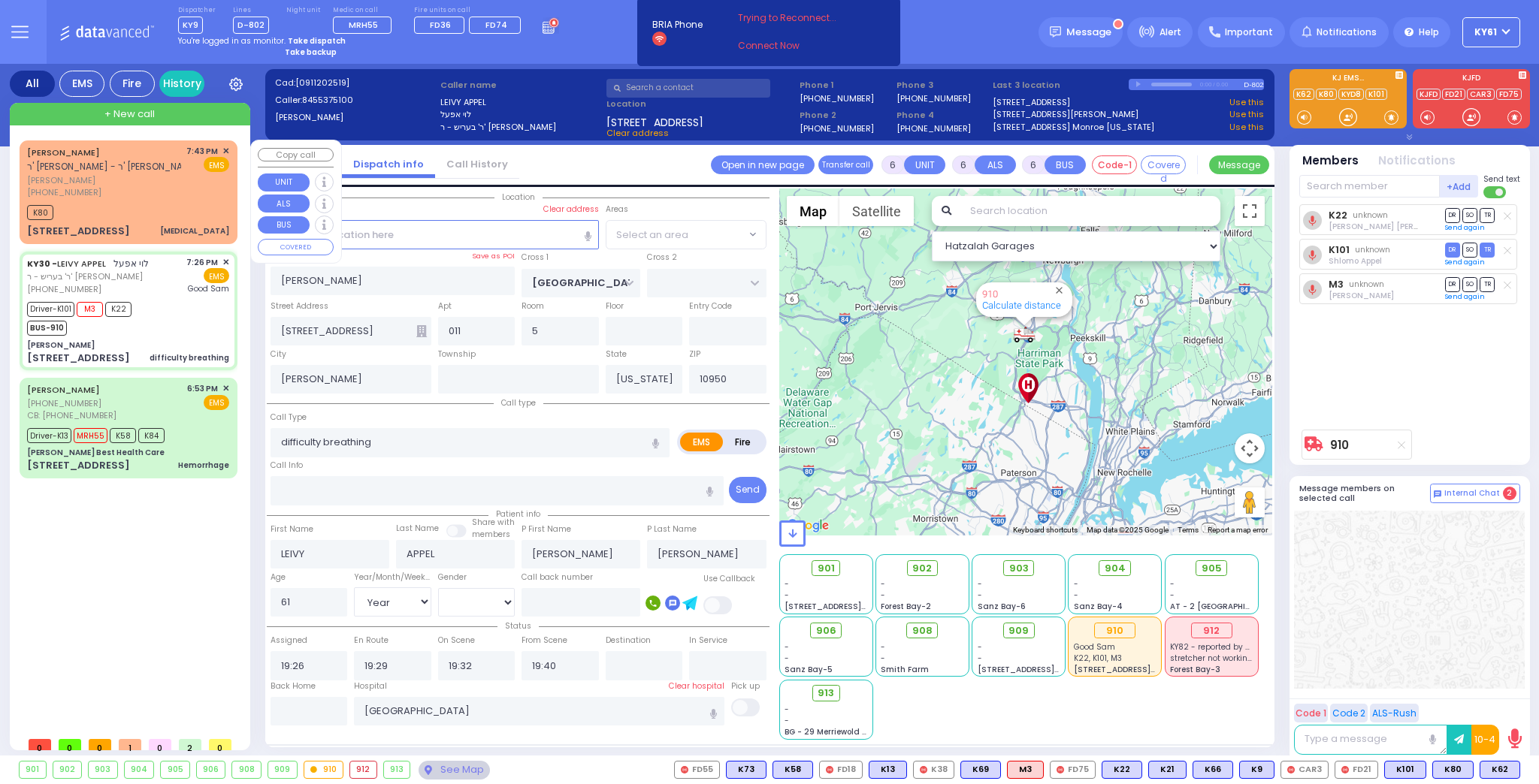
select select "SECTION 4"
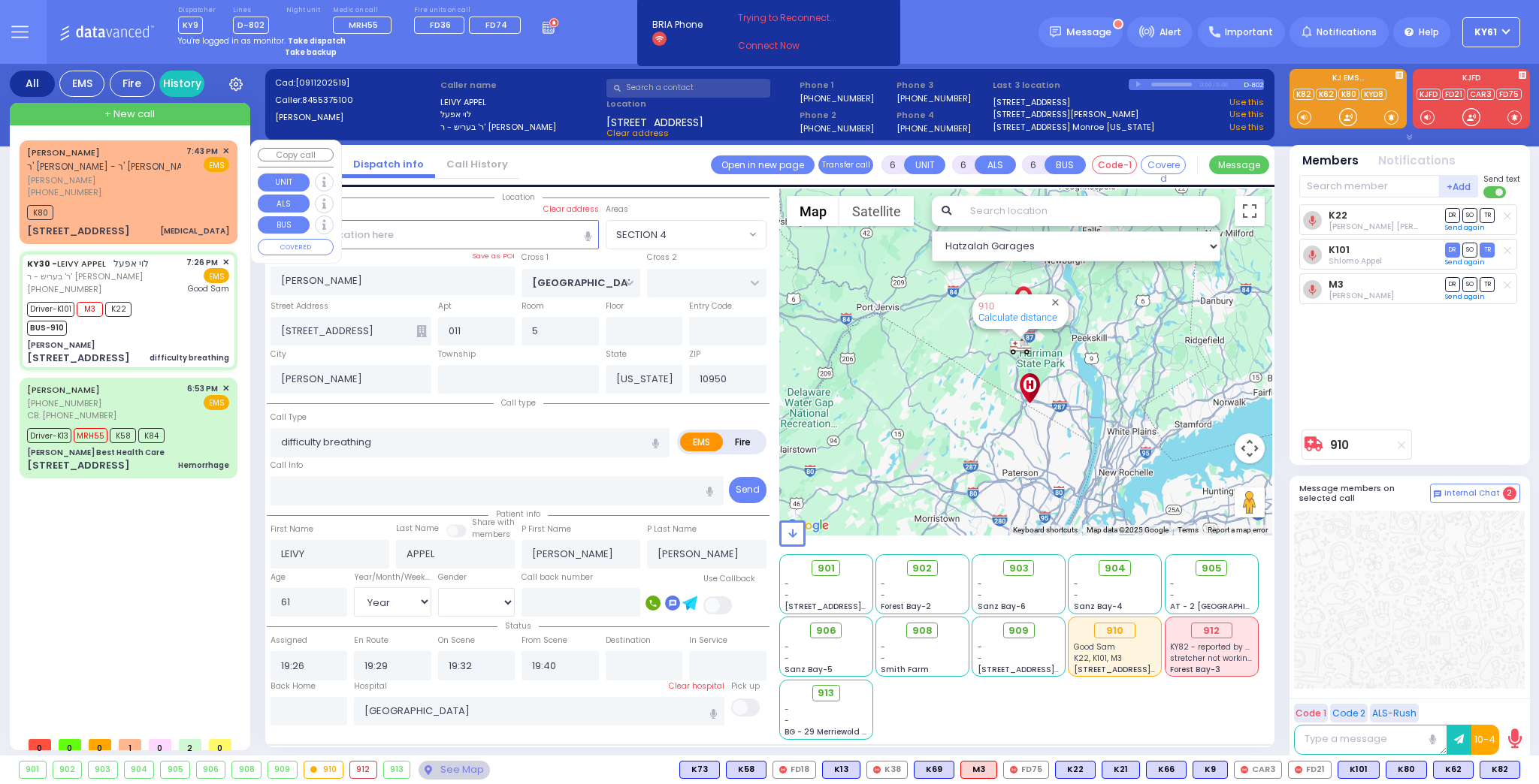
select select
radio input "true"
select select "Year"
select select "[DEMOGRAPHIC_DATA]"
select select "Hatzalah Garages"
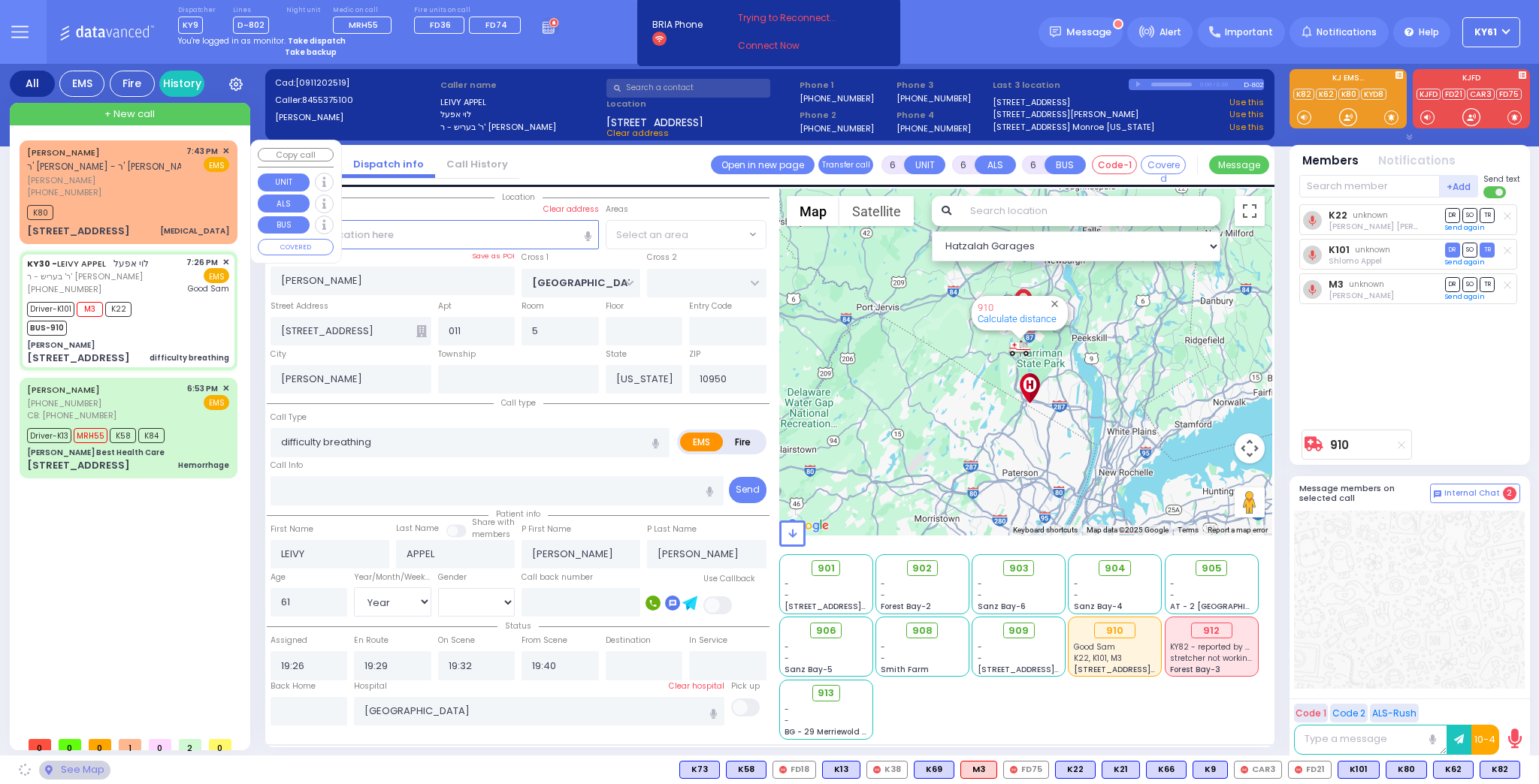
select select "SECTION 4"
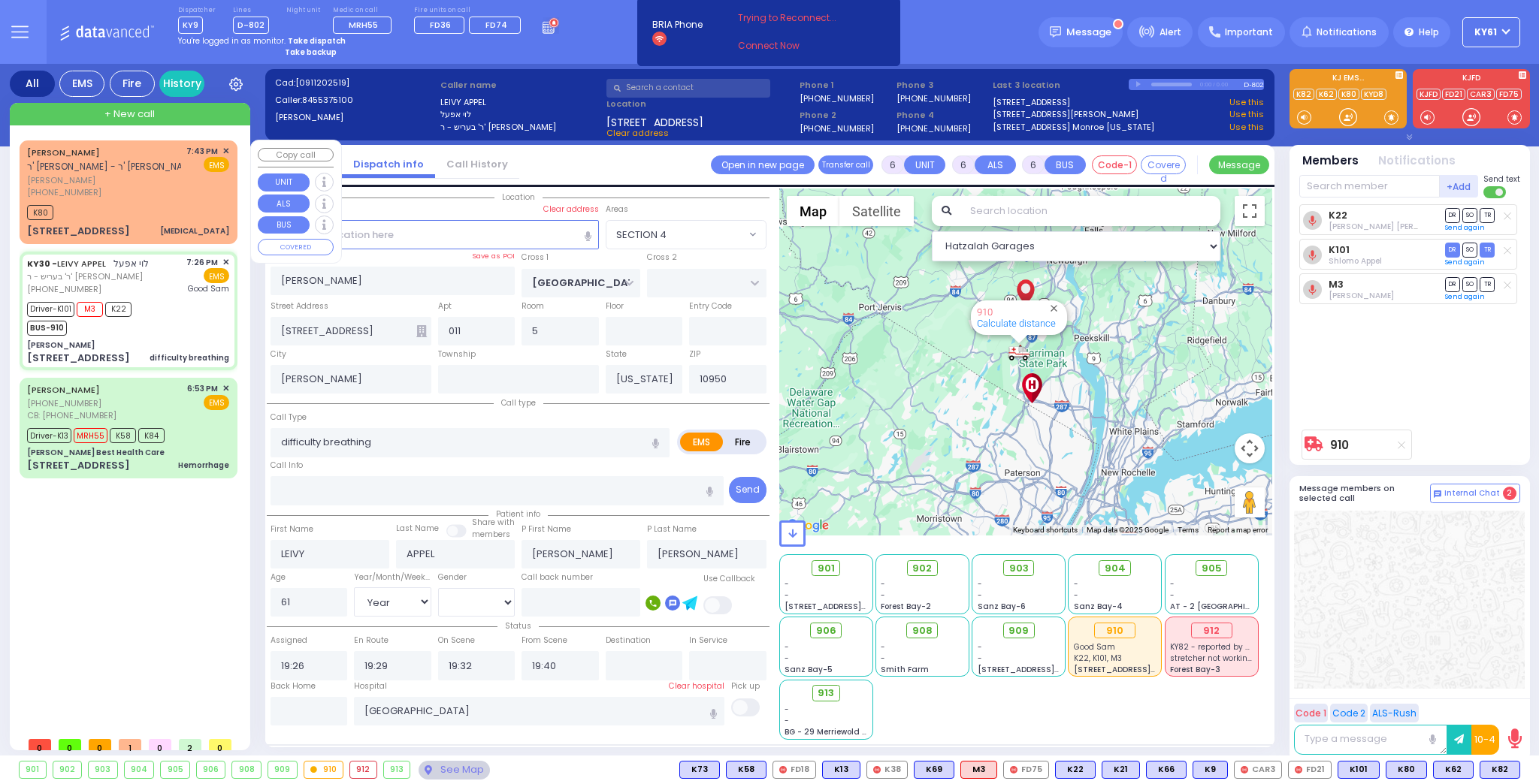
select select
radio input "true"
select select "Year"
select select "[DEMOGRAPHIC_DATA]"
select select "Hatzalah Garages"
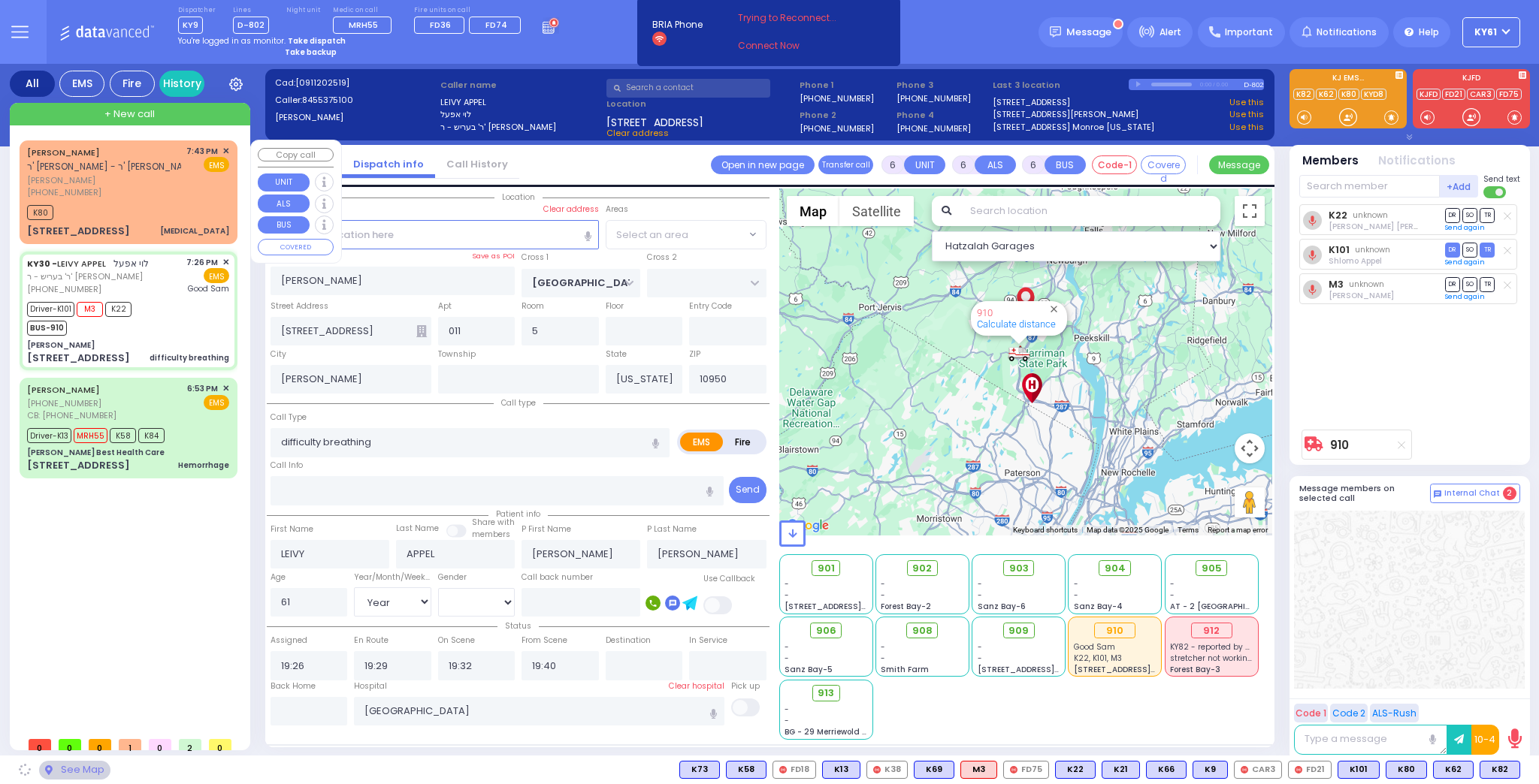
select select "SECTION 4"
select select
radio input "true"
select select "Year"
select select "[DEMOGRAPHIC_DATA]"
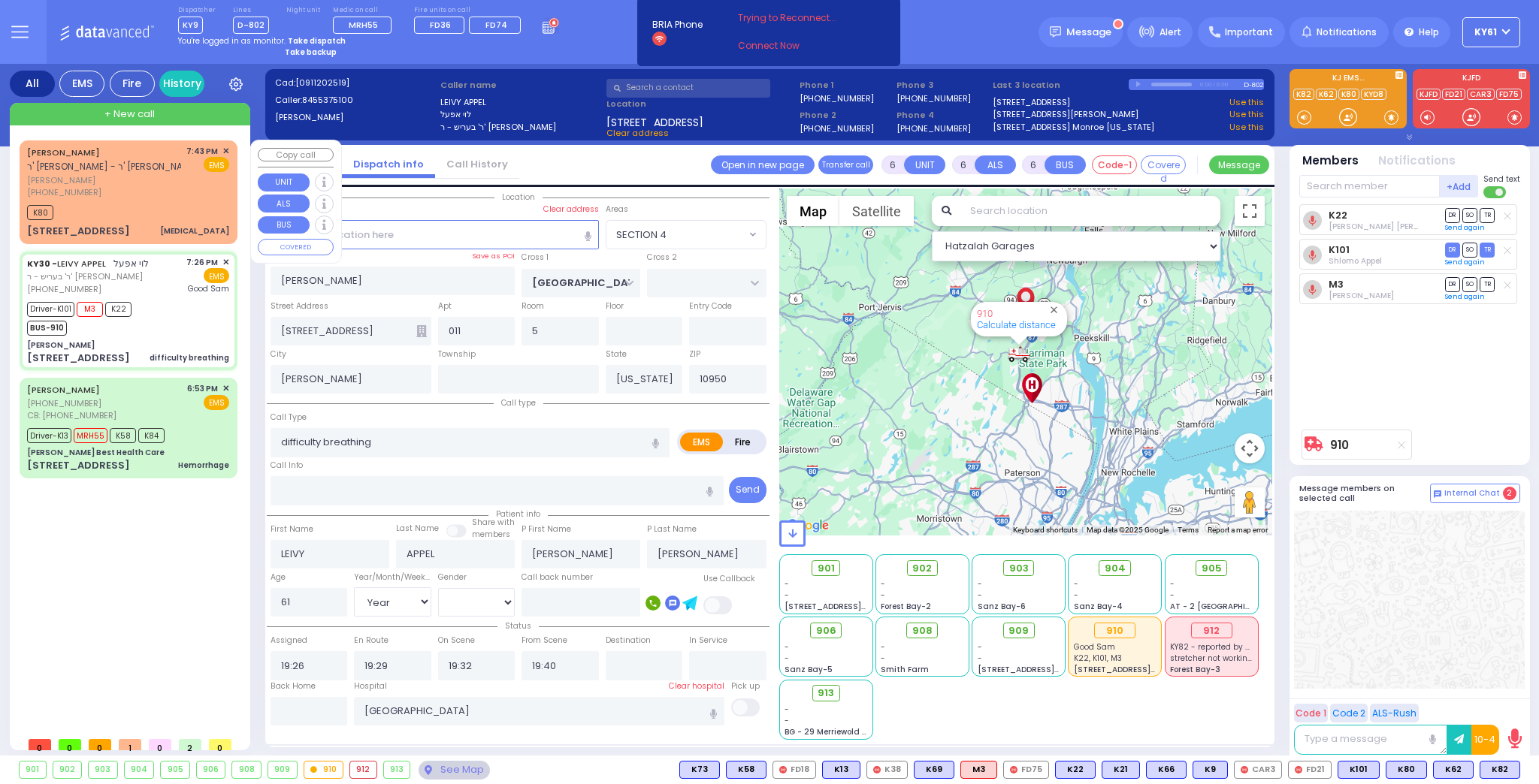
select select "Hatzalah Garages"
select select "SECTION 4"
select select
radio input "true"
select select "Year"
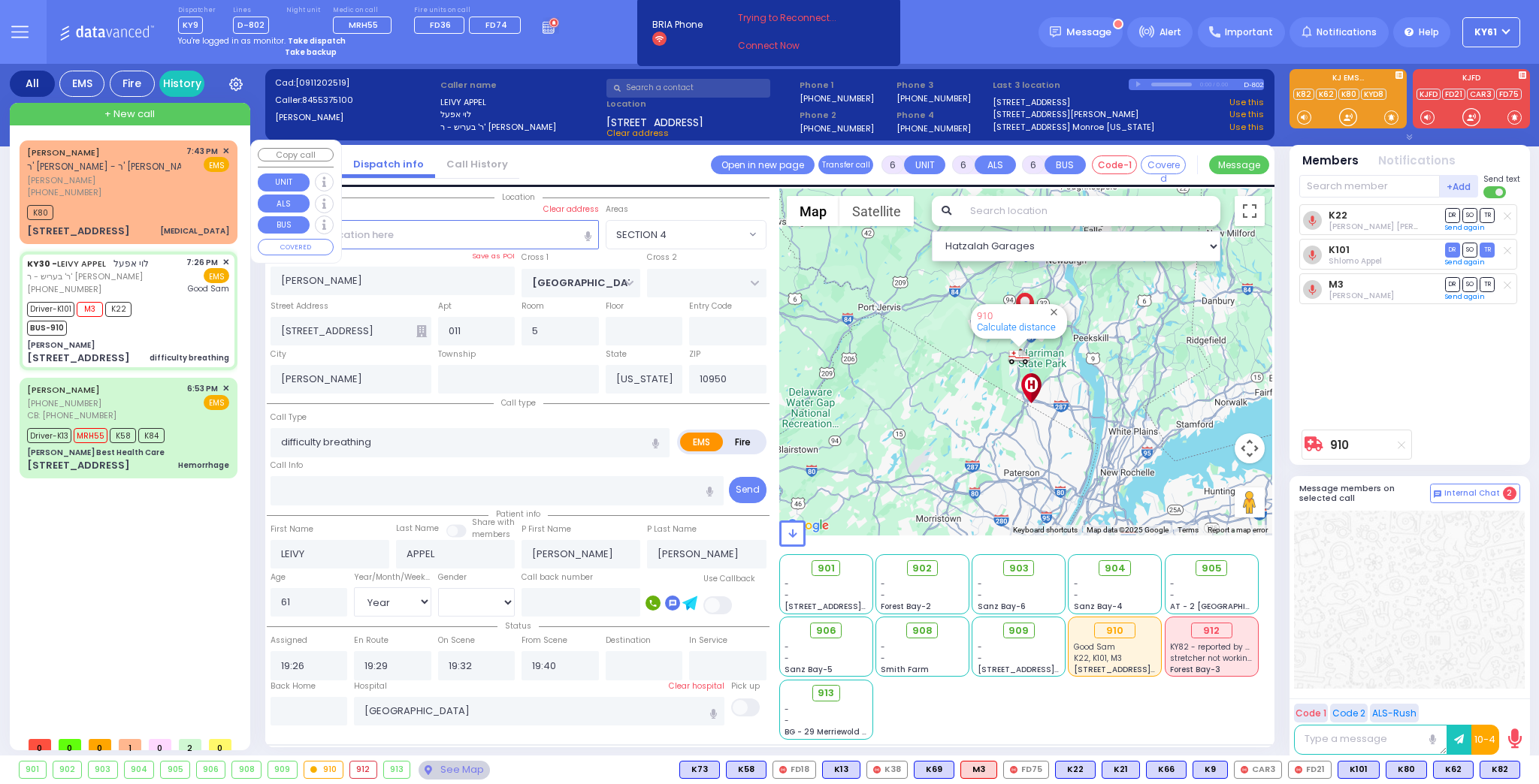
select select "[DEMOGRAPHIC_DATA]"
select select "Hatzalah Garages"
select select "SECTION 4"
select select
radio input "true"
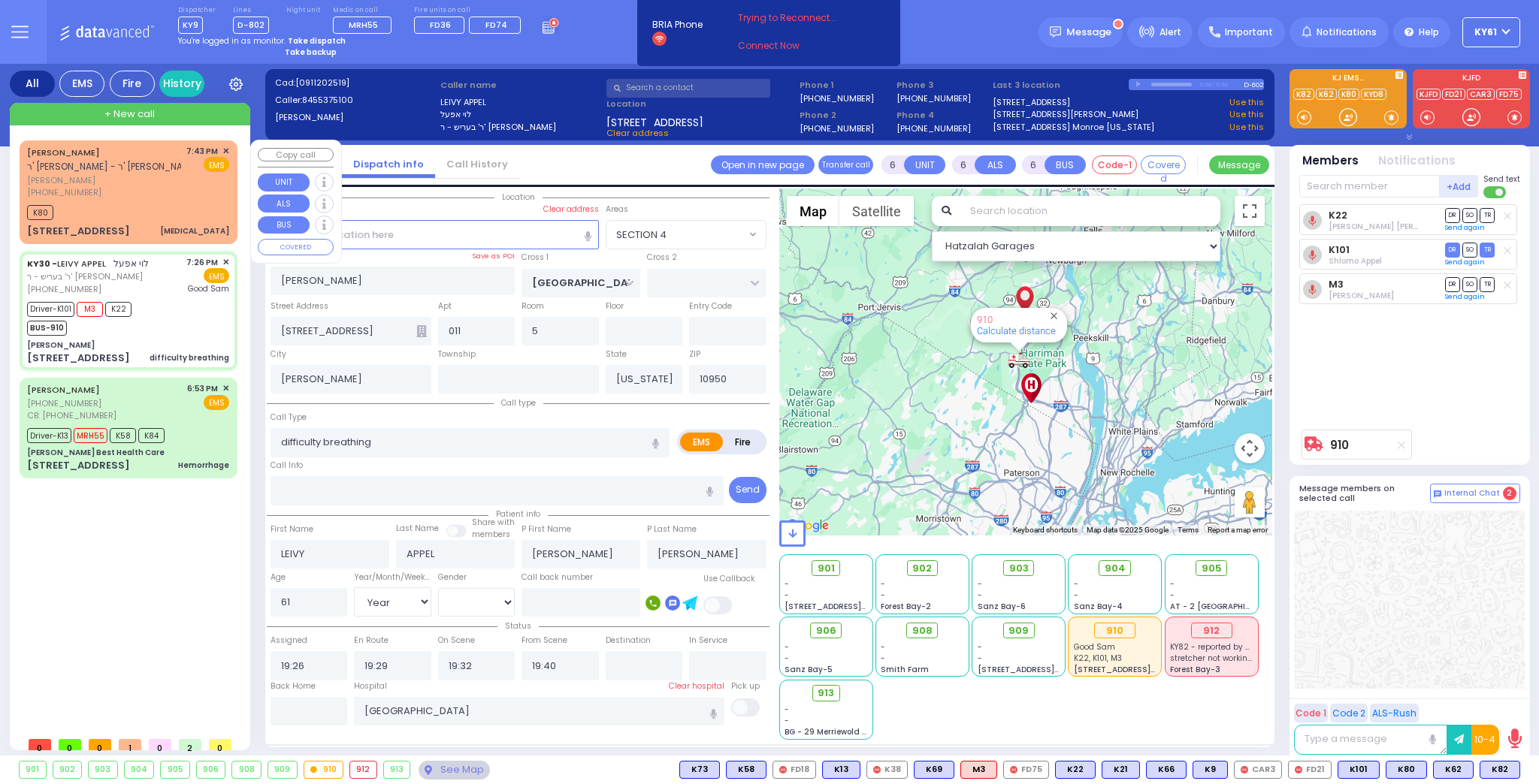
select select "Year"
select select "[DEMOGRAPHIC_DATA]"
select select "Hatzalah Garages"
select select "SECTION 4"
select select
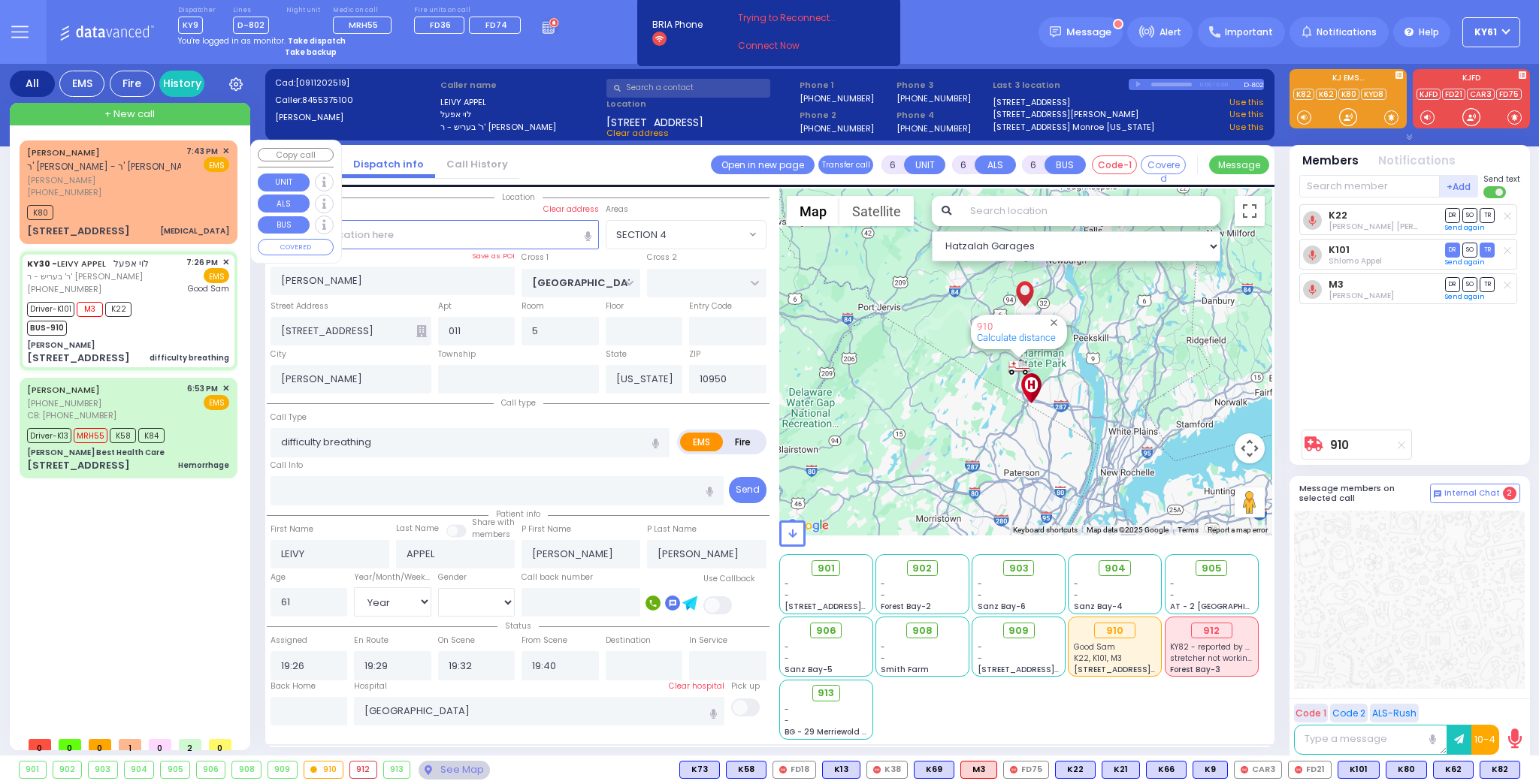
radio input "true"
select select "Year"
select select "[DEMOGRAPHIC_DATA]"
select select "Hatzalah Garages"
select select "SECTION 4"
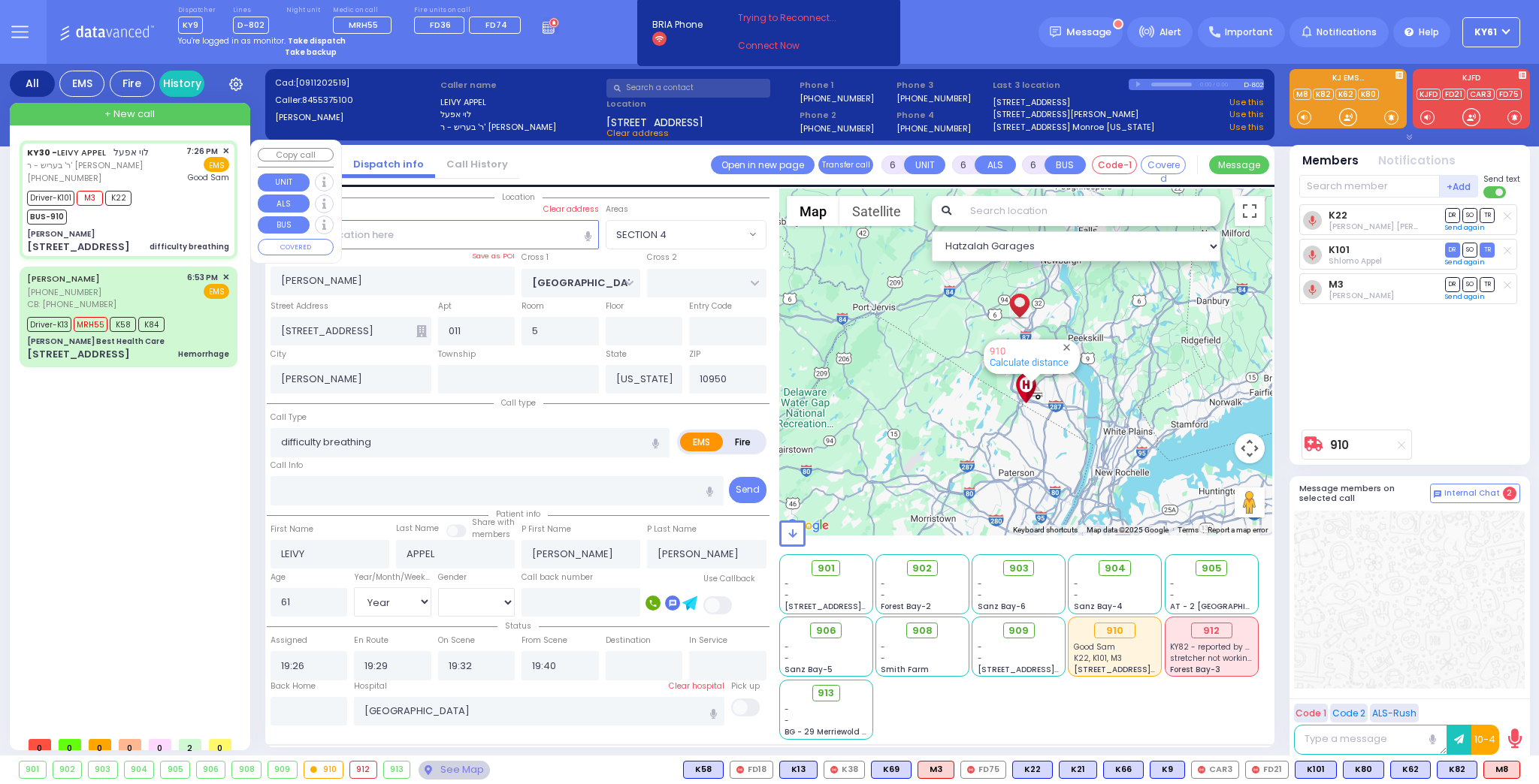
select select
radio input "true"
select select "Year"
select select "[DEMOGRAPHIC_DATA]"
select select "Hatzalah Garages"
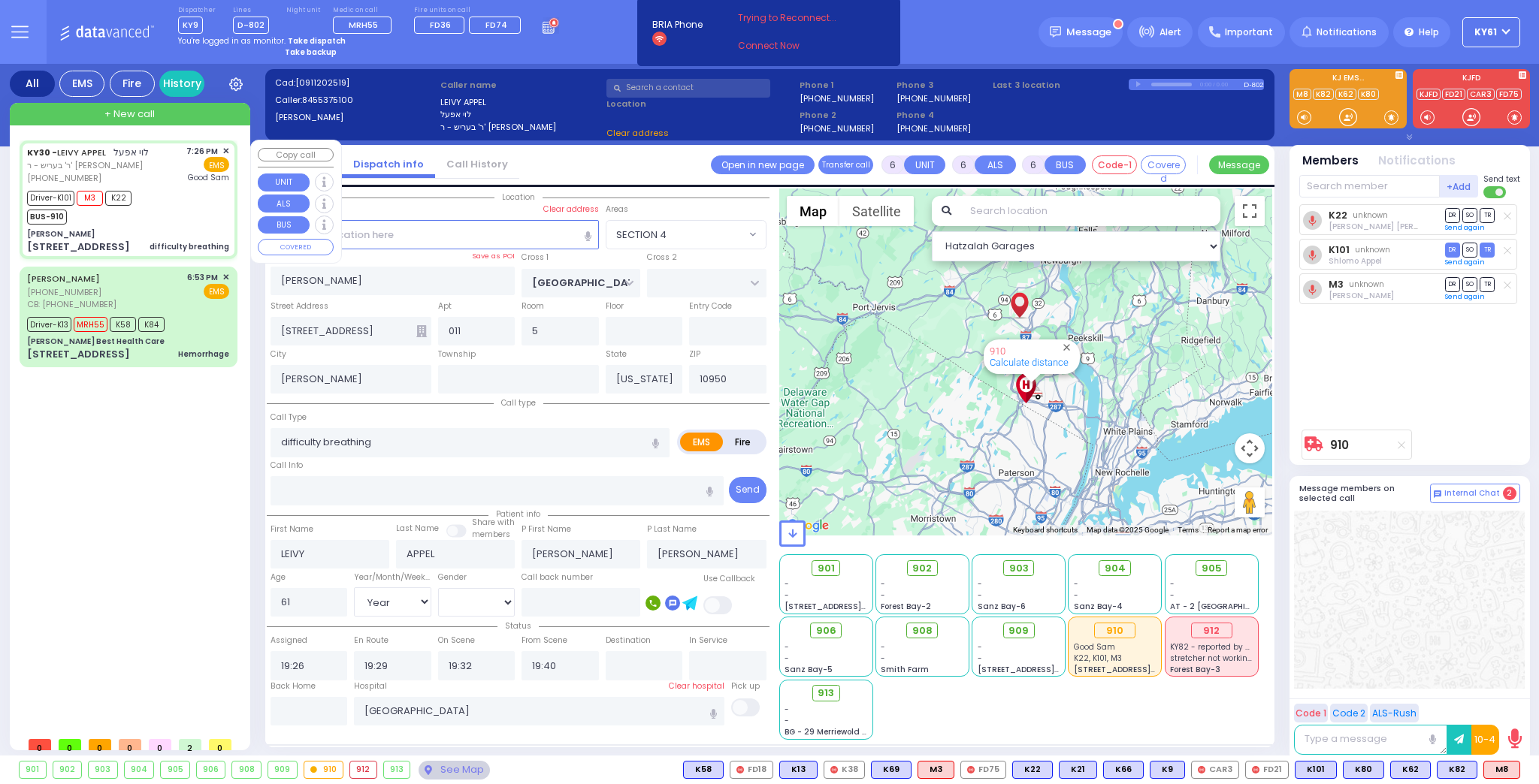
select select "SECTION 4"
select select
radio input "true"
select select "Year"
select select "[DEMOGRAPHIC_DATA]"
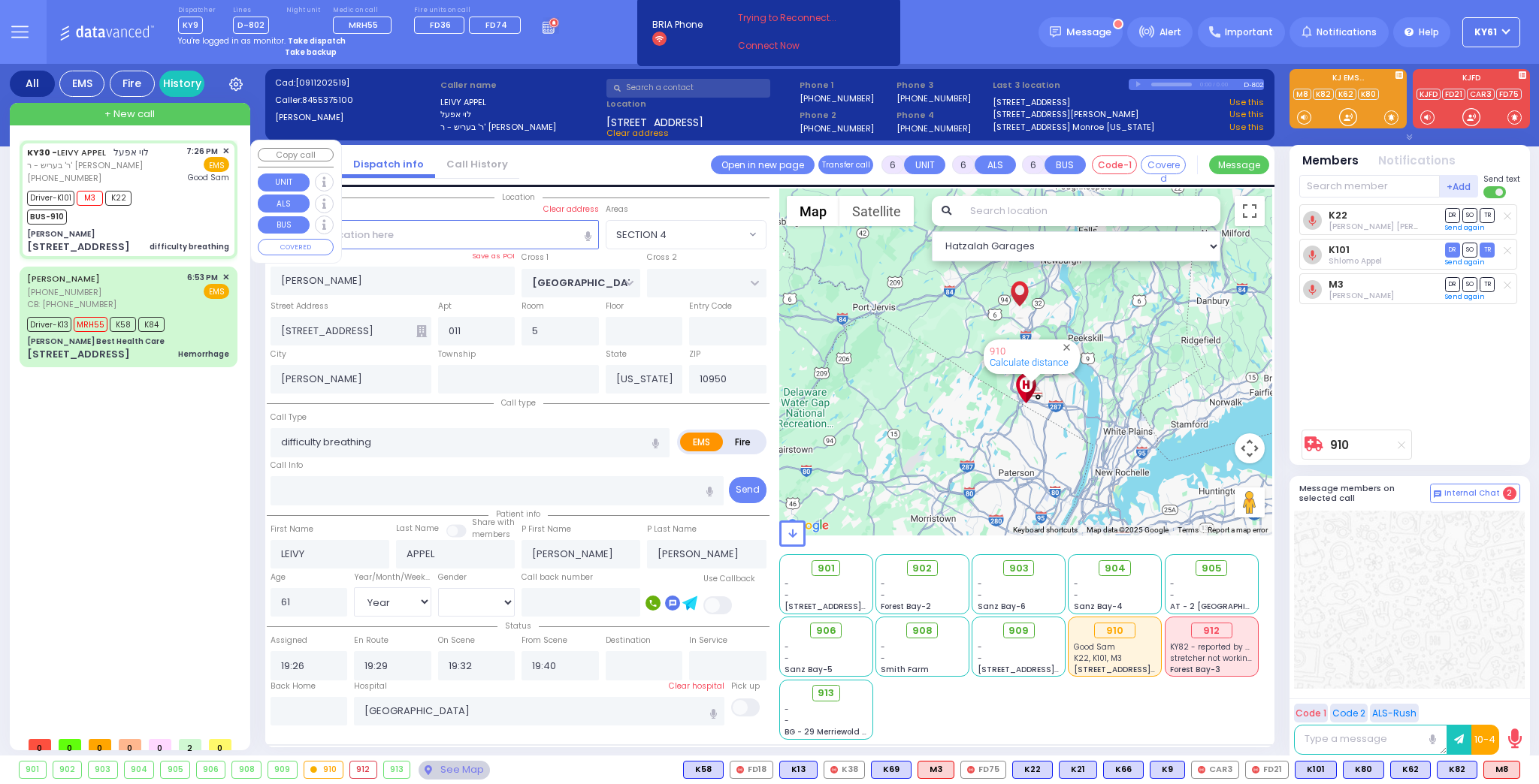
select select "Hatzalah Garages"
select select "SECTION 4"
select select
radio input "true"
select select "Year"
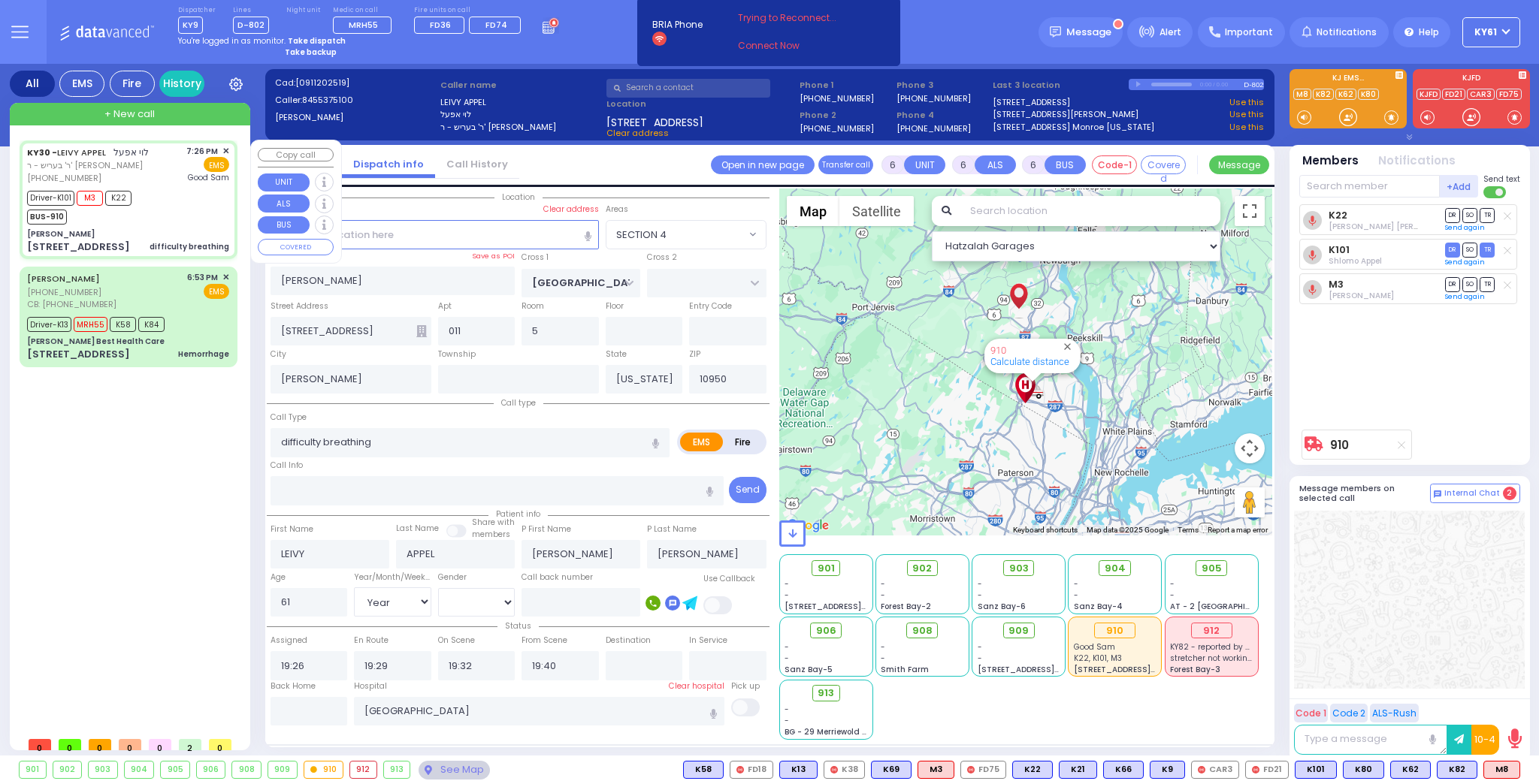
select select "[DEMOGRAPHIC_DATA]"
select select
radio input "true"
select select "Year"
select select "[DEMOGRAPHIC_DATA]"
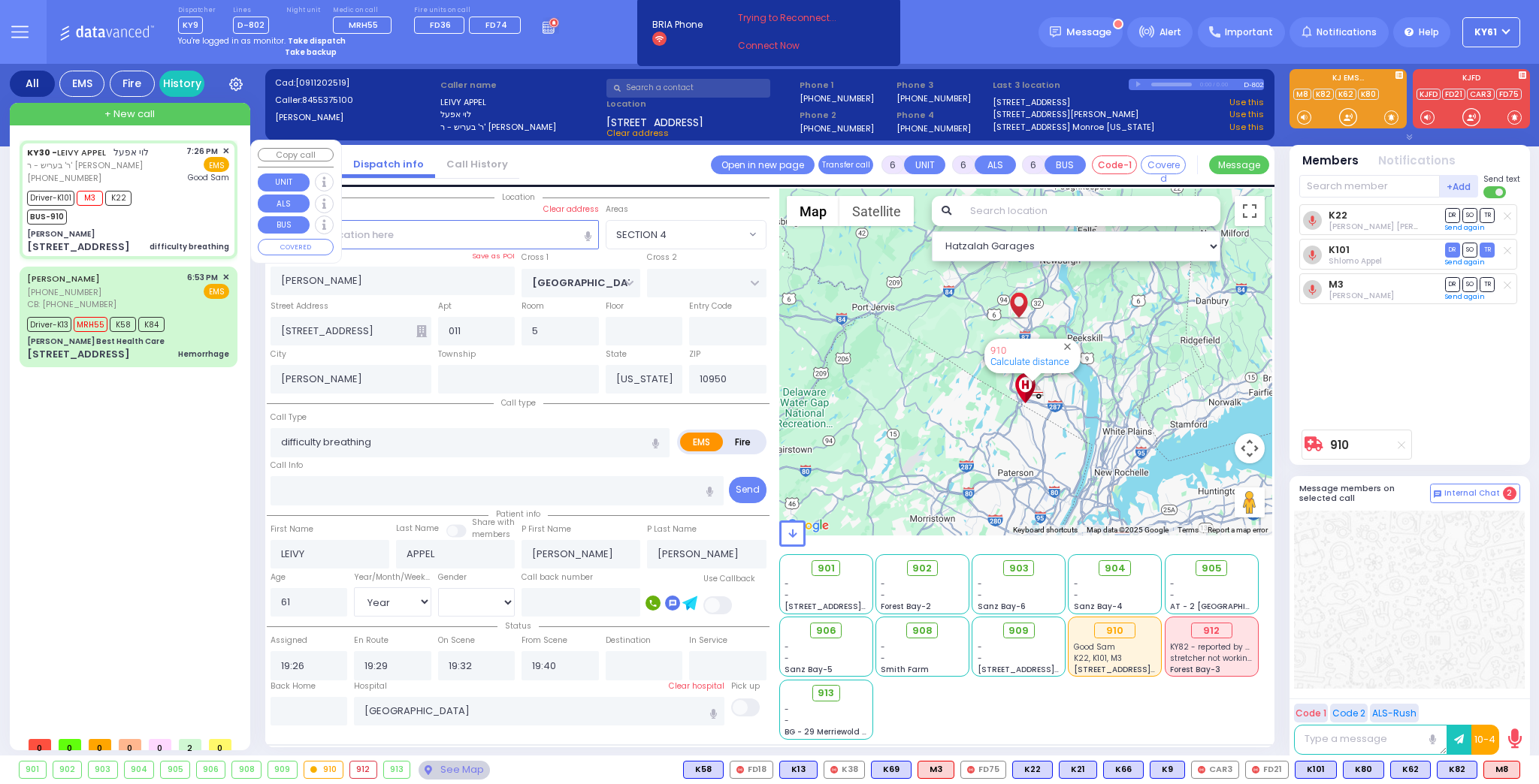
select select "Hatzalah Garages"
select select "SECTION 4"
select select
radio input "true"
select select "Year"
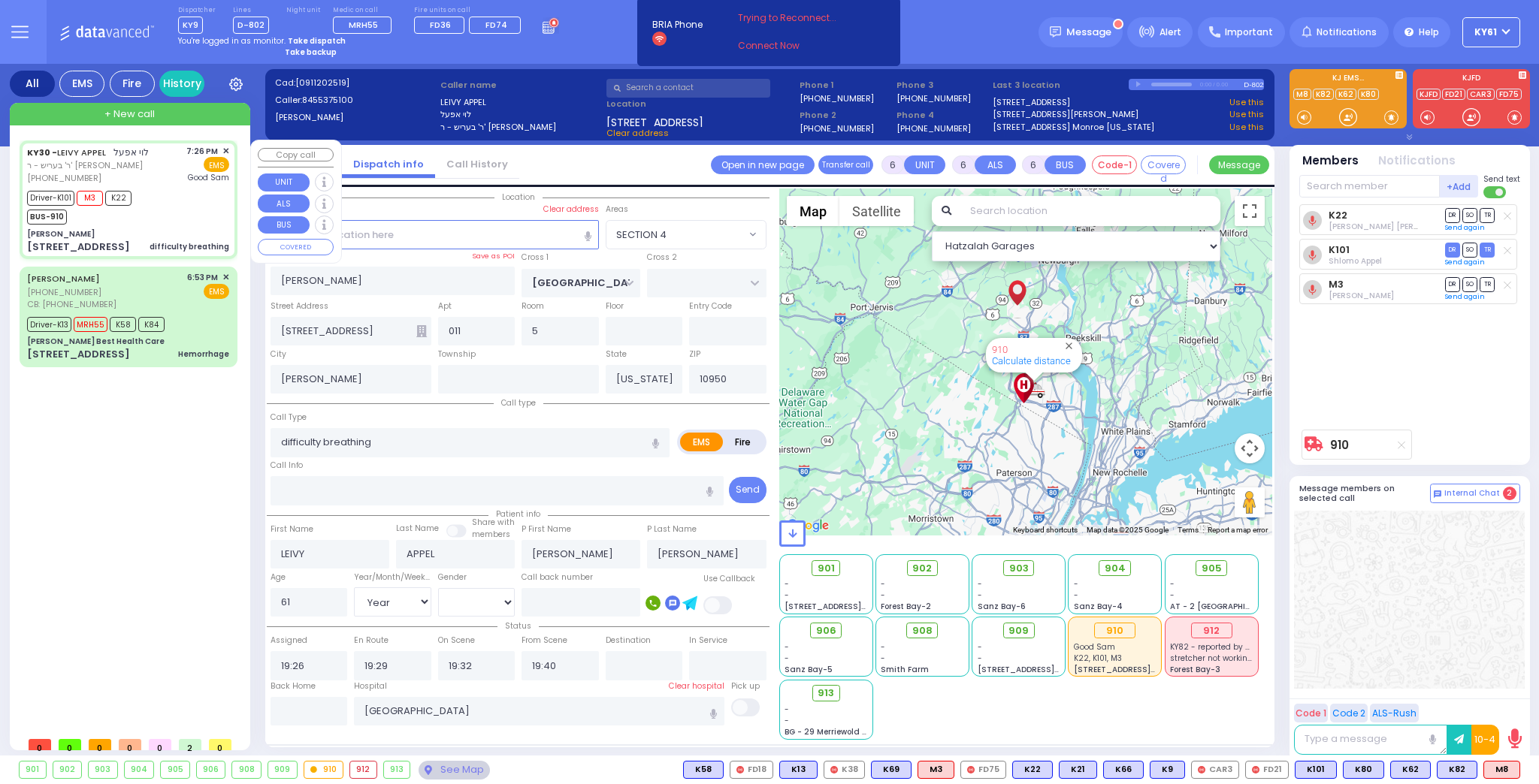
select select "[DEMOGRAPHIC_DATA]"
select select "Hatzalah Garages"
select select "SECTION 4"
select select
radio input "true"
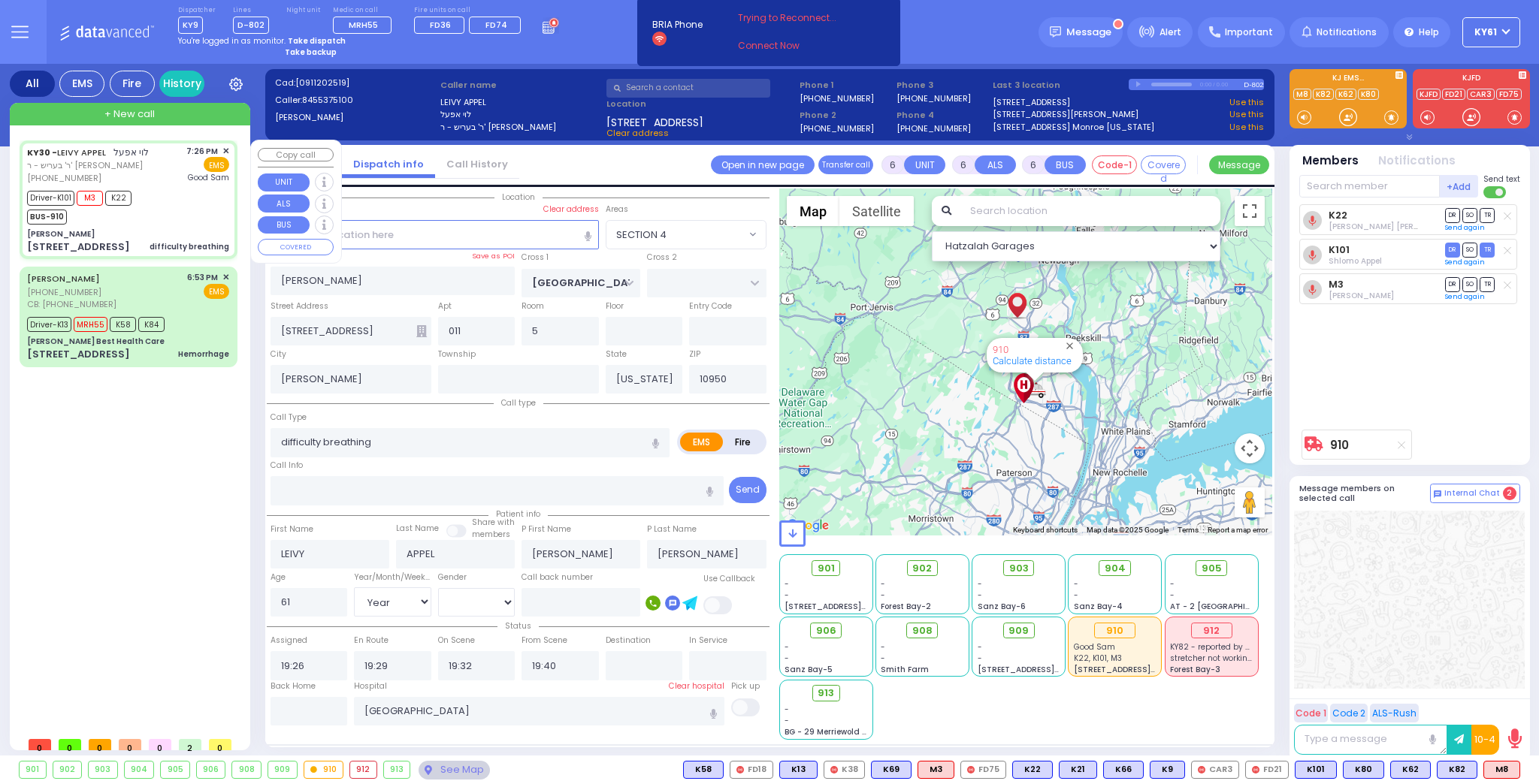
select select "Year"
select select "[DEMOGRAPHIC_DATA]"
select select "Hatzalah Garages"
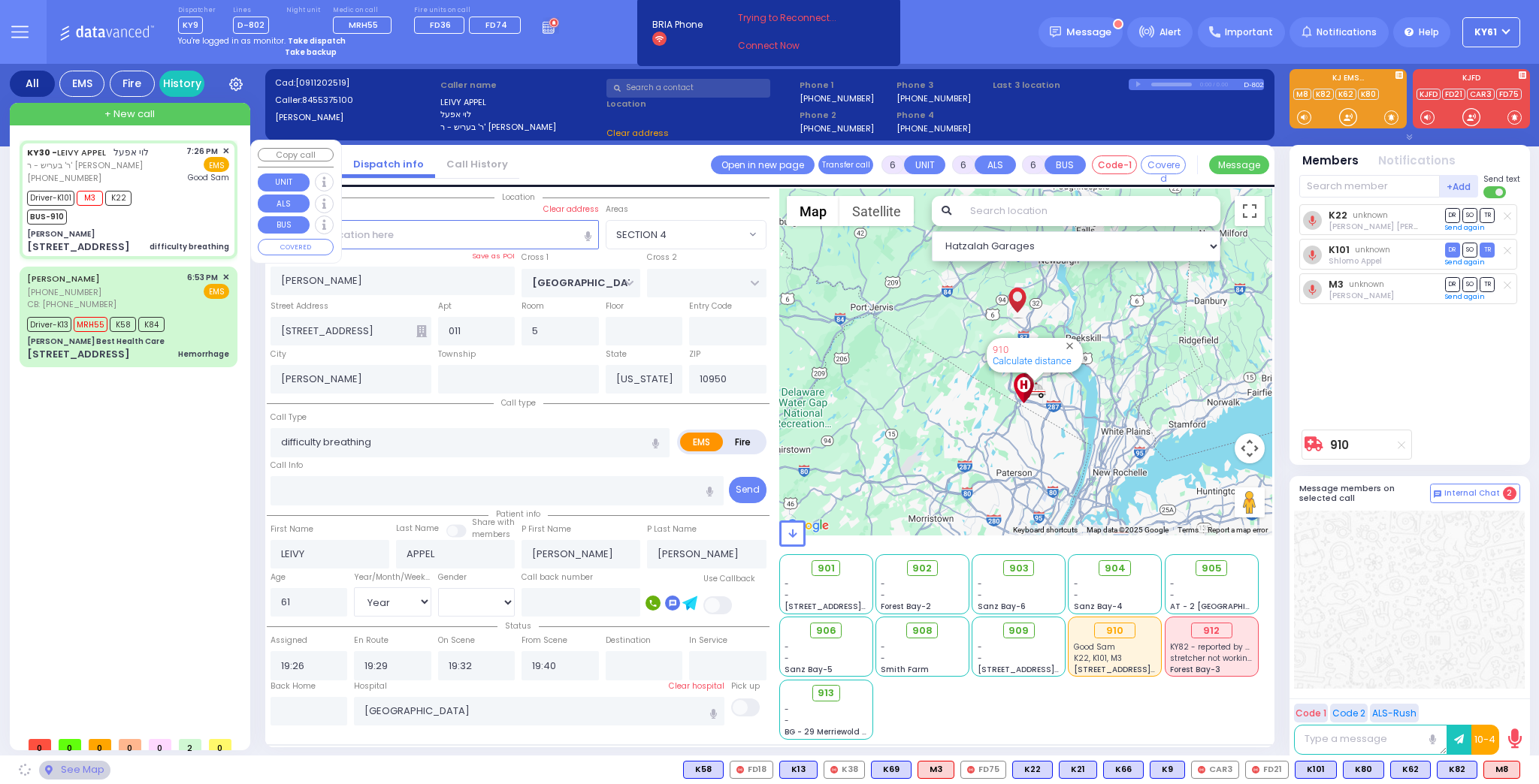
select select "SECTION 4"
